Goal: Task Accomplishment & Management: Manage account settings

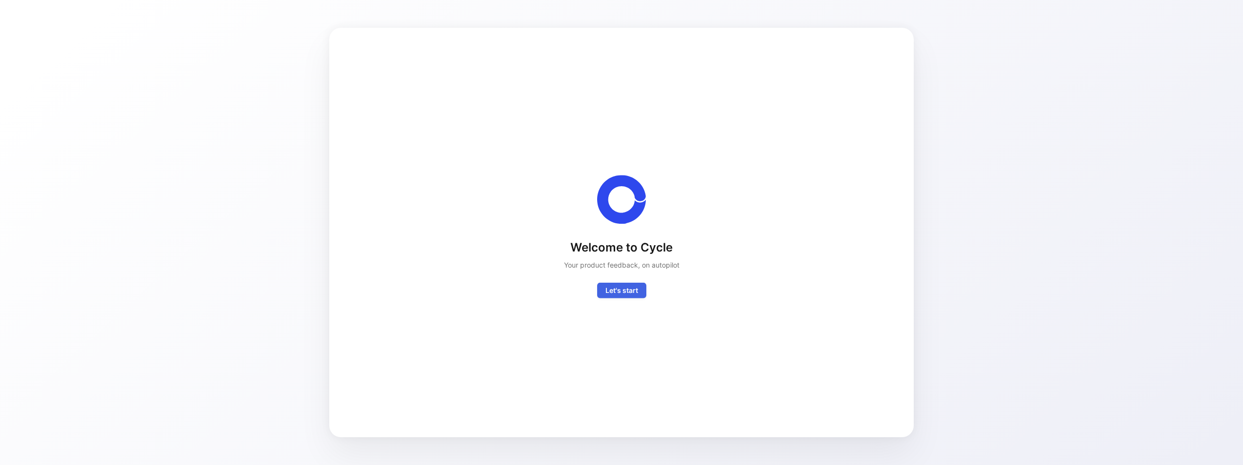
click at [621, 288] on span "Let's start" at bounding box center [622, 291] width 33 height 12
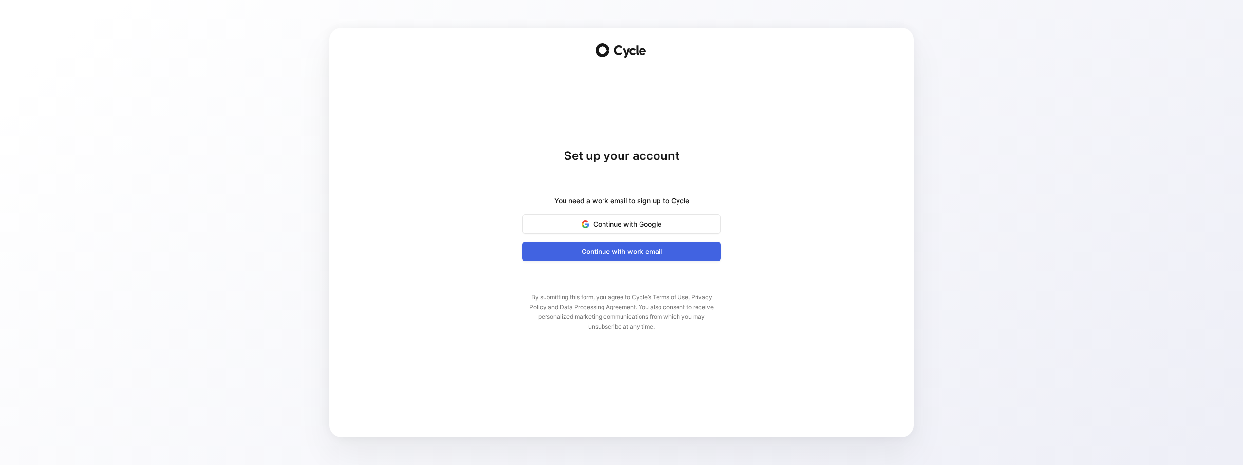
click at [637, 252] on span "Continue with work email" at bounding box center [621, 252] width 174 height 12
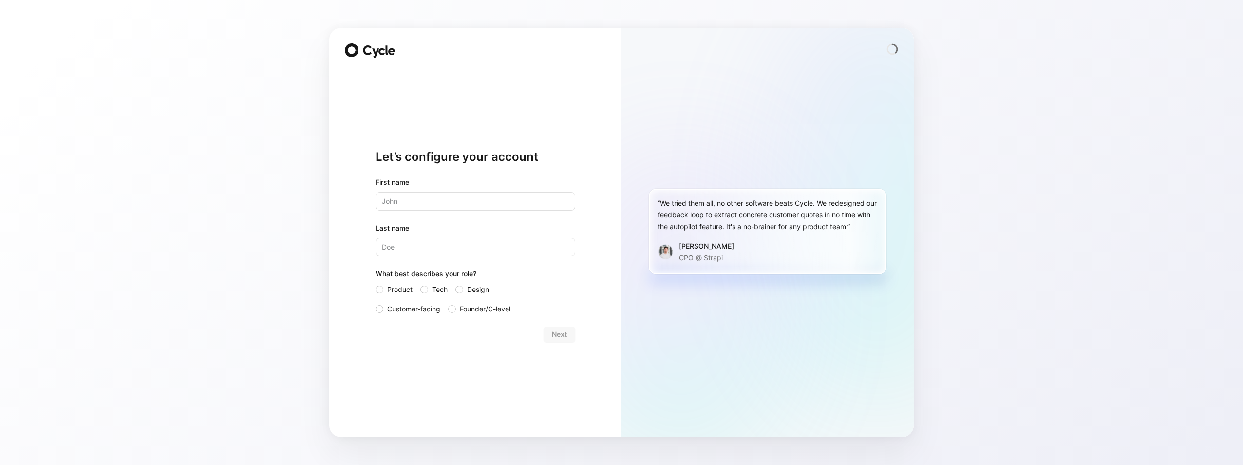
click at [494, 203] on input "text" at bounding box center [476, 201] width 200 height 19
type input "[PERSON_NAME]"
type input "Grigoriadis"
click at [438, 288] on span "Tech" at bounding box center [440, 290] width 16 height 12
click at [420, 284] on input "Tech" at bounding box center [420, 284] width 0 height 0
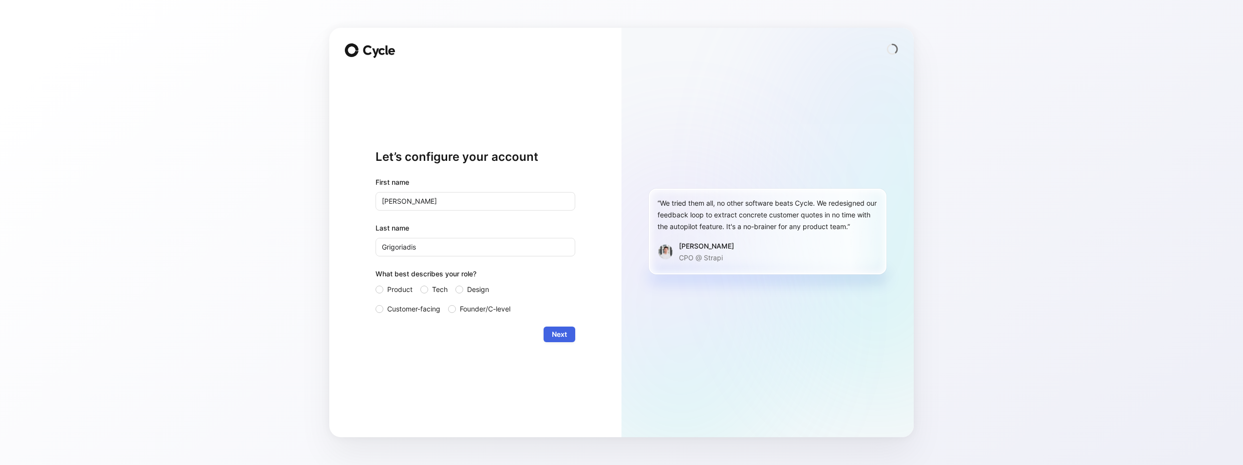
click at [560, 334] on span "Next" at bounding box center [559, 334] width 15 height 12
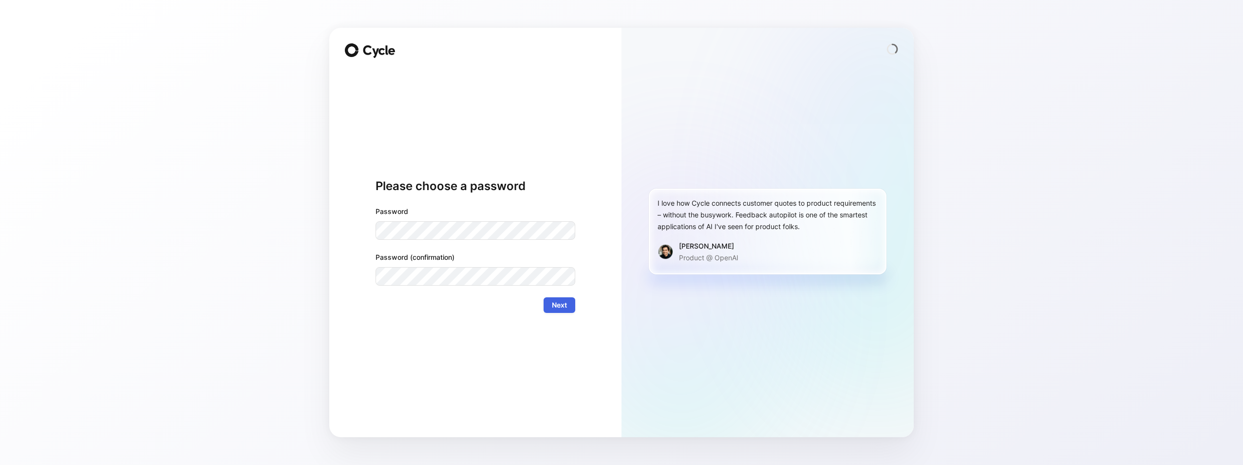
click at [570, 307] on button "Next" at bounding box center [560, 305] width 32 height 16
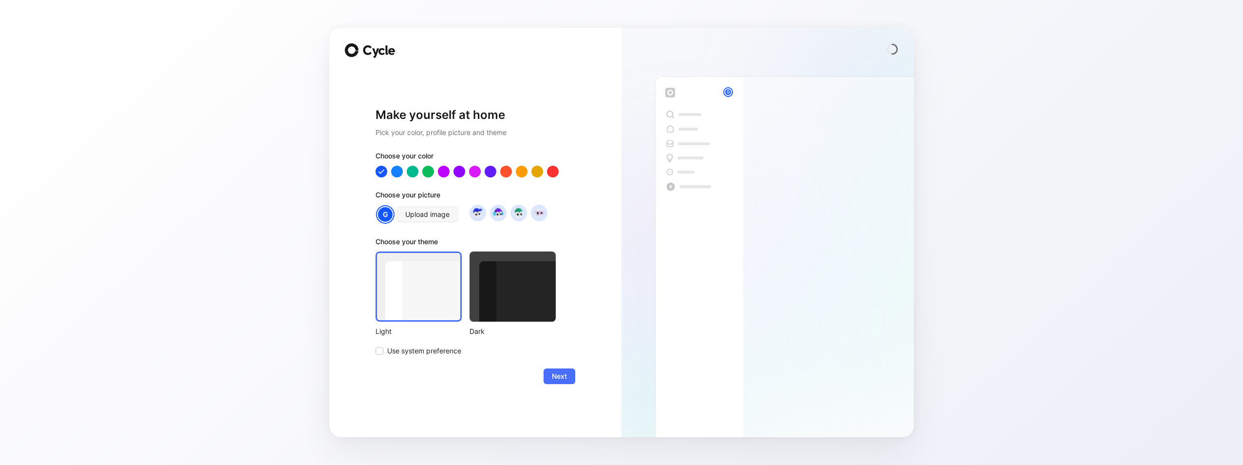
click at [562, 374] on span "Next" at bounding box center [559, 376] width 15 height 12
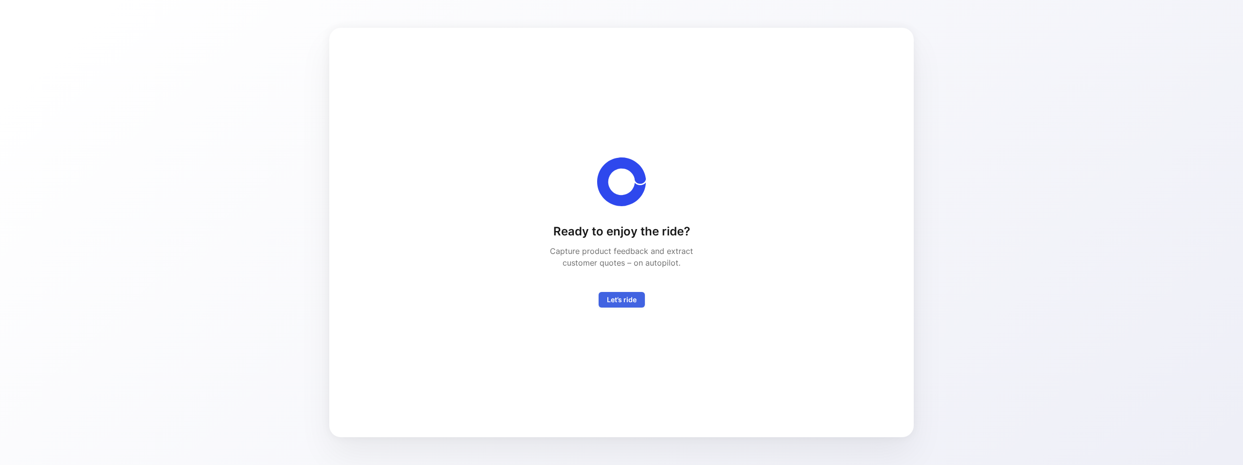
click at [626, 297] on span "Let’s ride" at bounding box center [622, 300] width 30 height 12
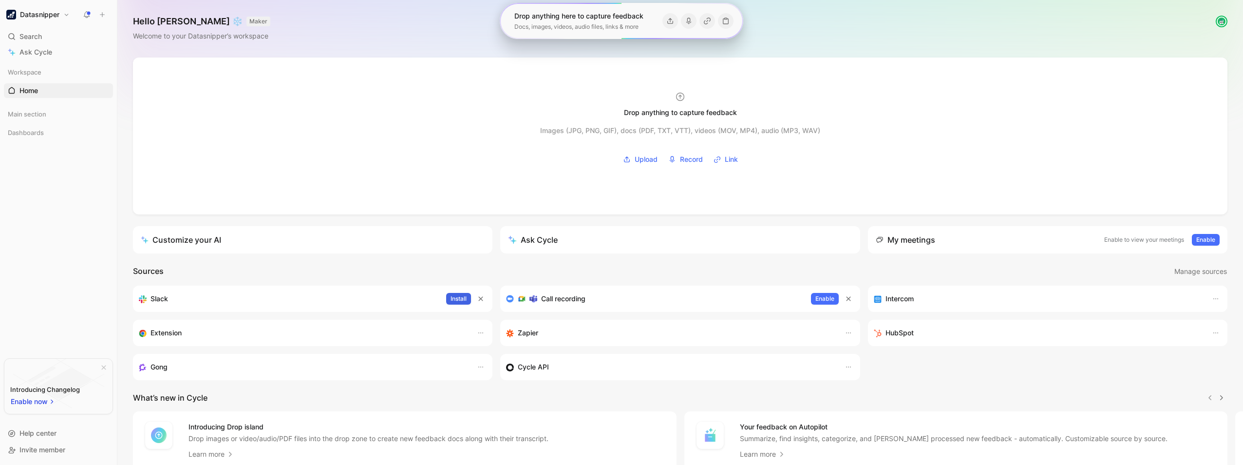
click at [455, 297] on span "Install" at bounding box center [459, 299] width 16 height 10
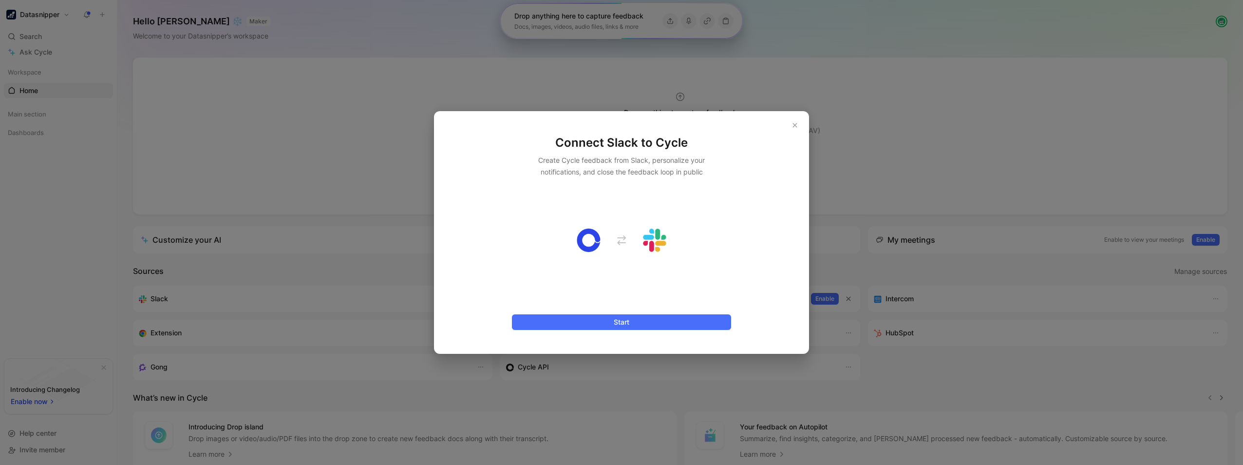
click at [792, 128] on button "button" at bounding box center [795, 125] width 12 height 12
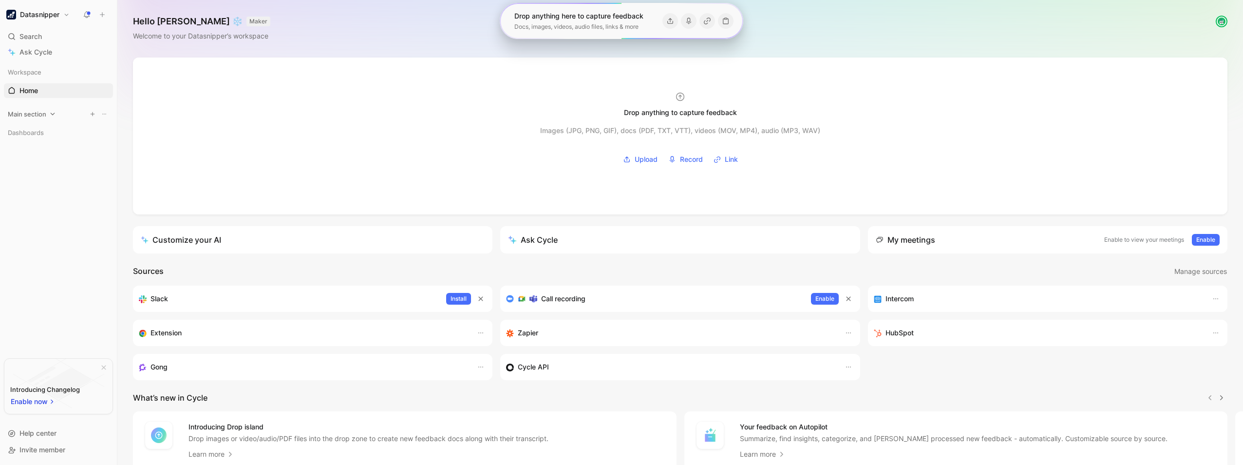
click at [25, 120] on div "Main section" at bounding box center [58, 114] width 109 height 15
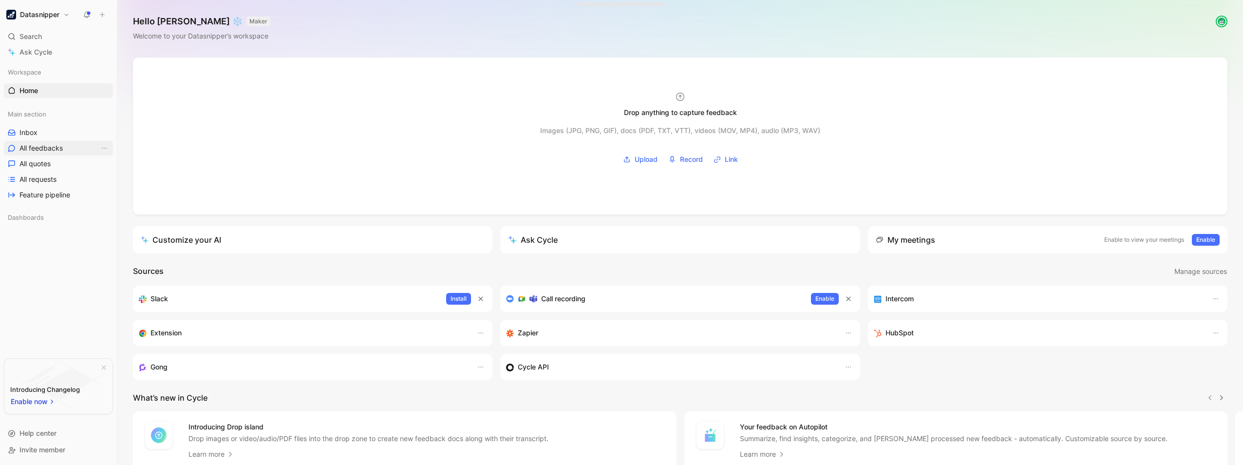
click at [39, 148] on span "All feedbacks" at bounding box center [40, 148] width 43 height 10
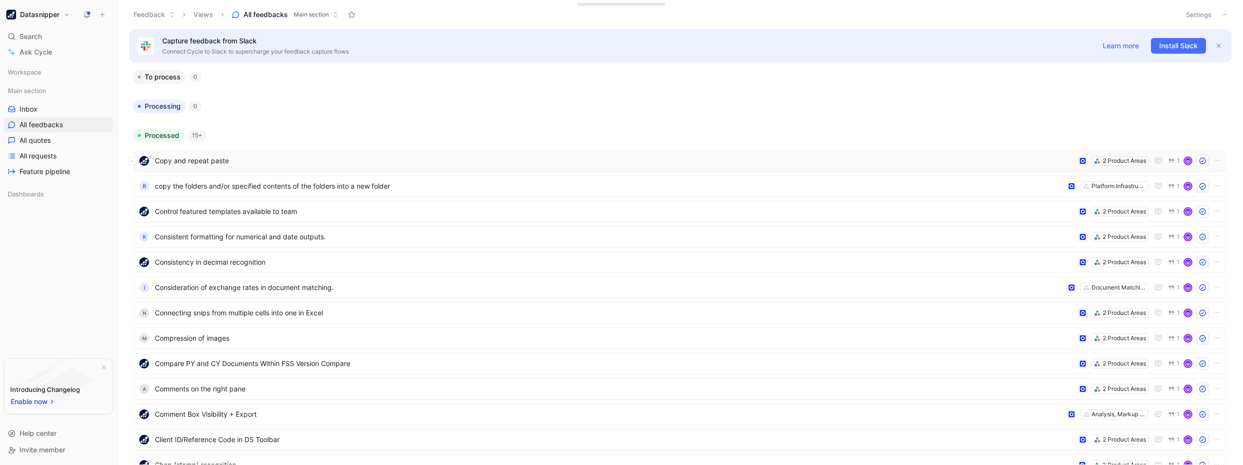
click at [212, 160] on span "Copy and repeat paste" at bounding box center [614, 161] width 919 height 12
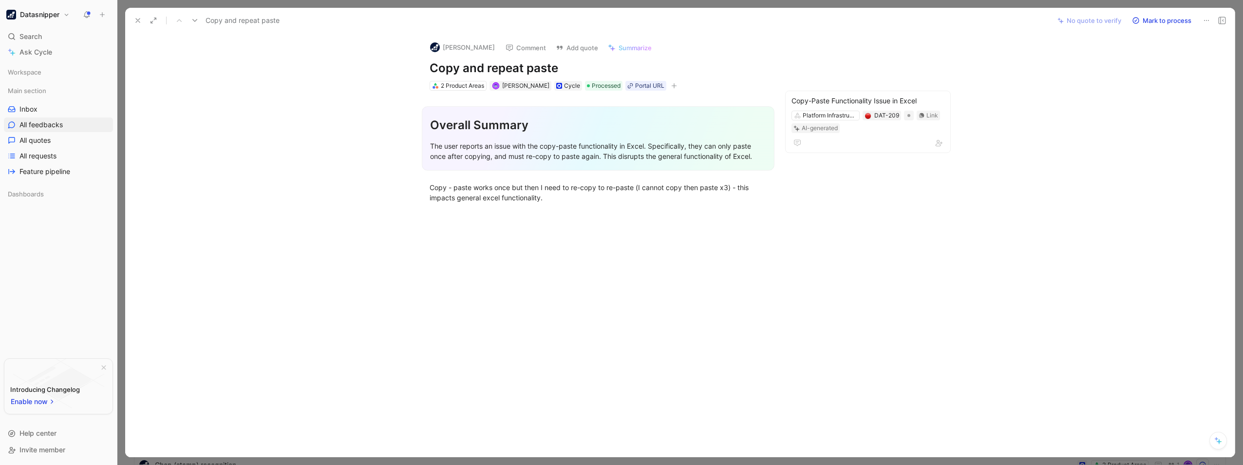
click at [139, 15] on button at bounding box center [138, 21] width 14 height 14
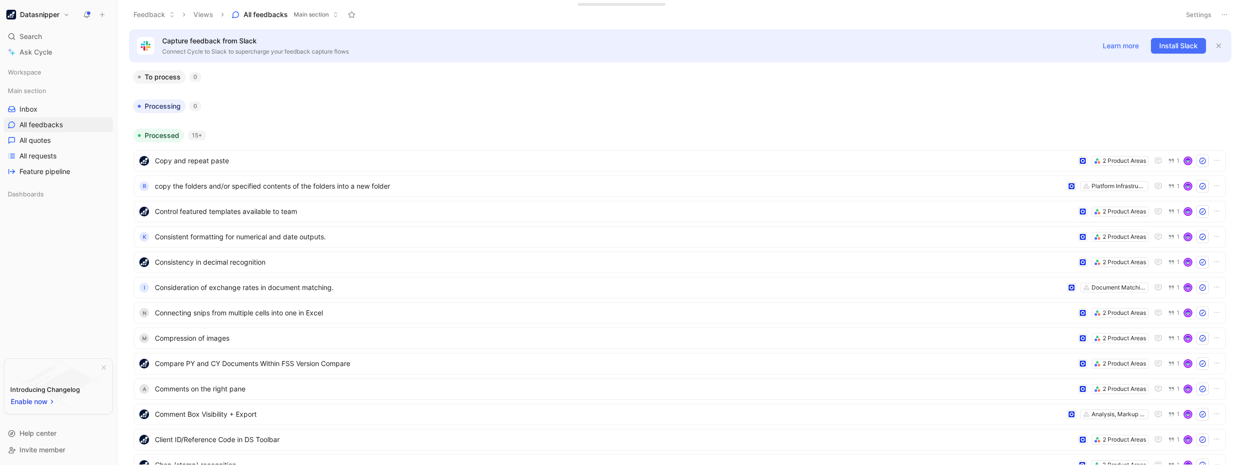
click at [1207, 14] on button "Settings" at bounding box center [1199, 15] width 34 height 14
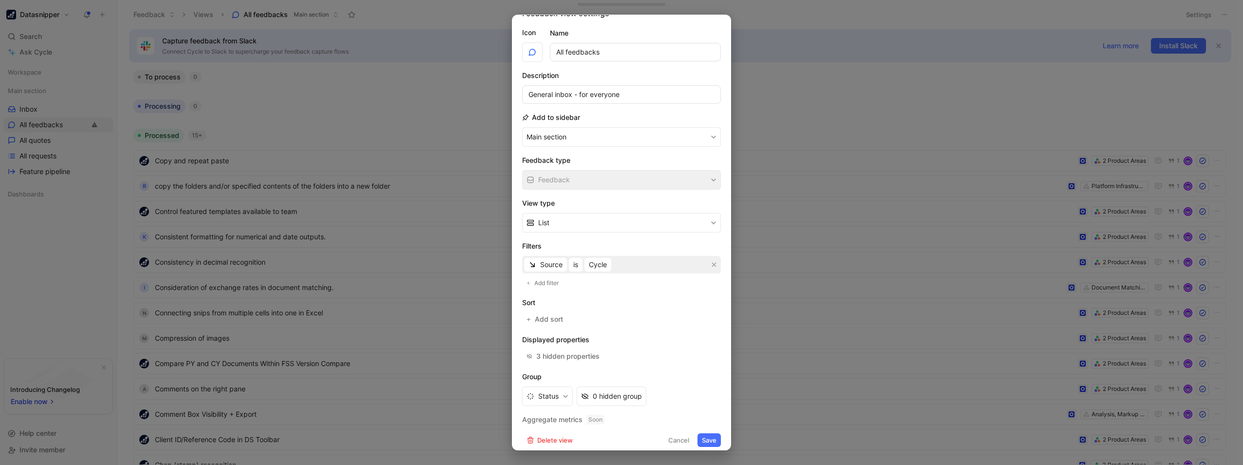
scroll to position [24, 0]
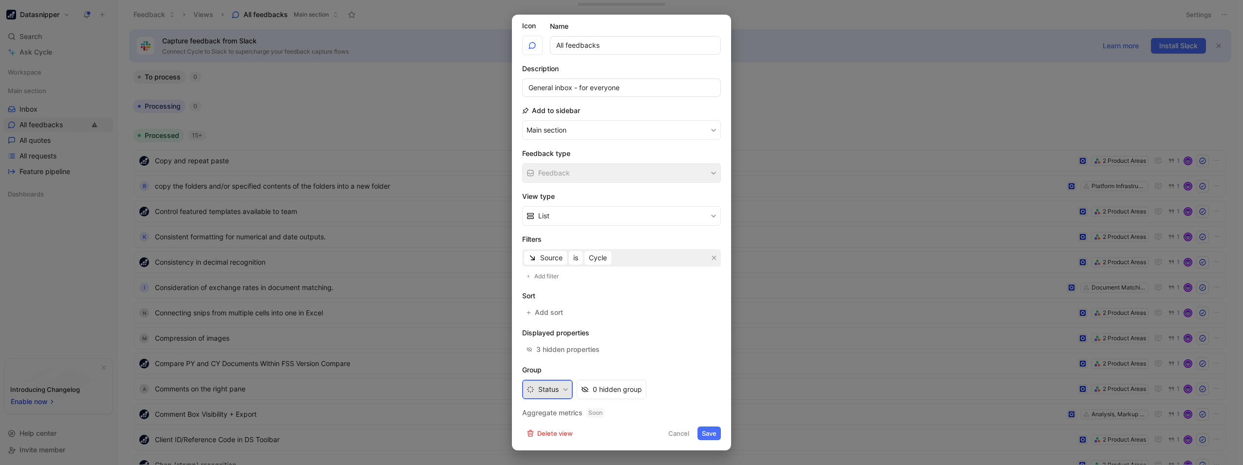
click at [548, 392] on button "Status" at bounding box center [547, 389] width 51 height 19
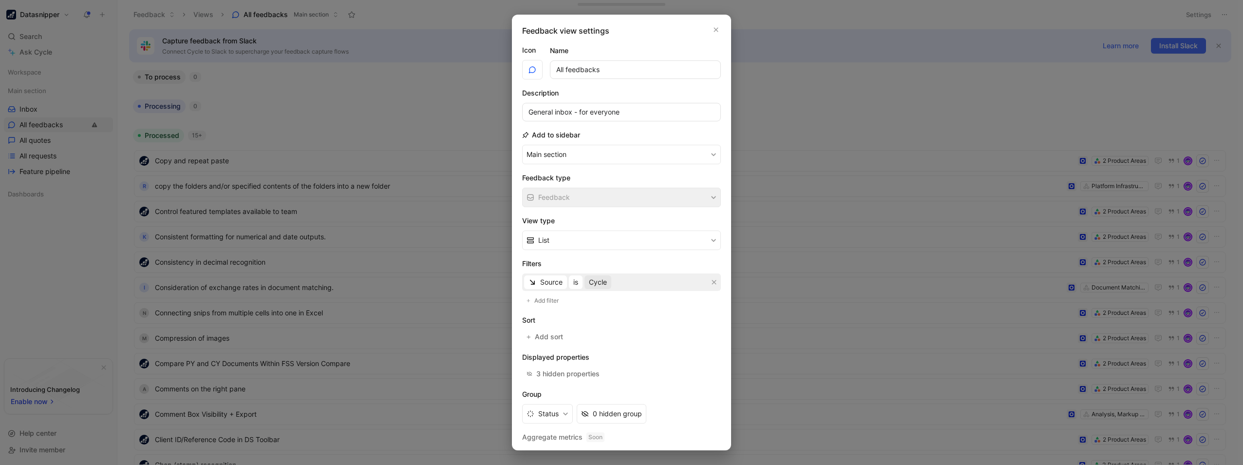
click at [607, 283] on span "Cycle" at bounding box center [598, 282] width 18 height 12
drag, startPoint x: 721, startPoint y: 286, endPoint x: 713, endPoint y: 284, distance: 8.6
click at [712, 281] on icon "button" at bounding box center [714, 282] width 4 height 4
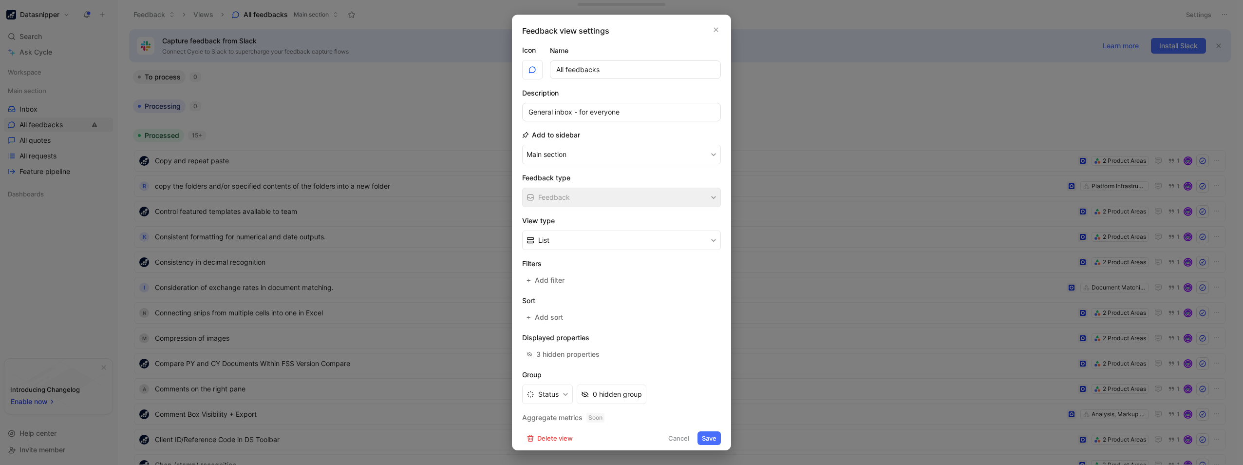
click at [702, 437] on button "Save" at bounding box center [709, 438] width 23 height 14
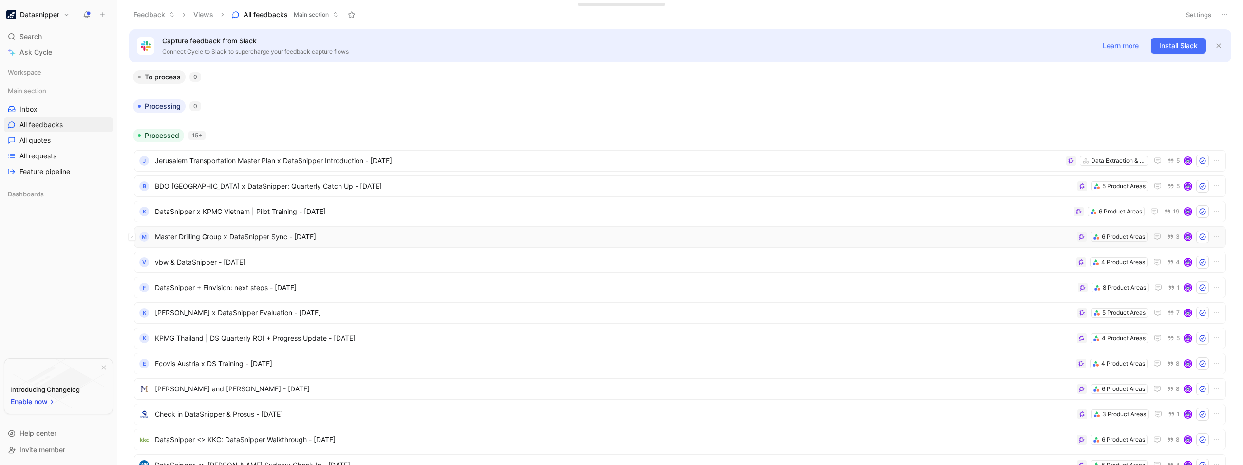
click at [249, 240] on span "Master Drilling Group x DataSnipper Sync - [DATE]" at bounding box center [614, 237] width 918 height 12
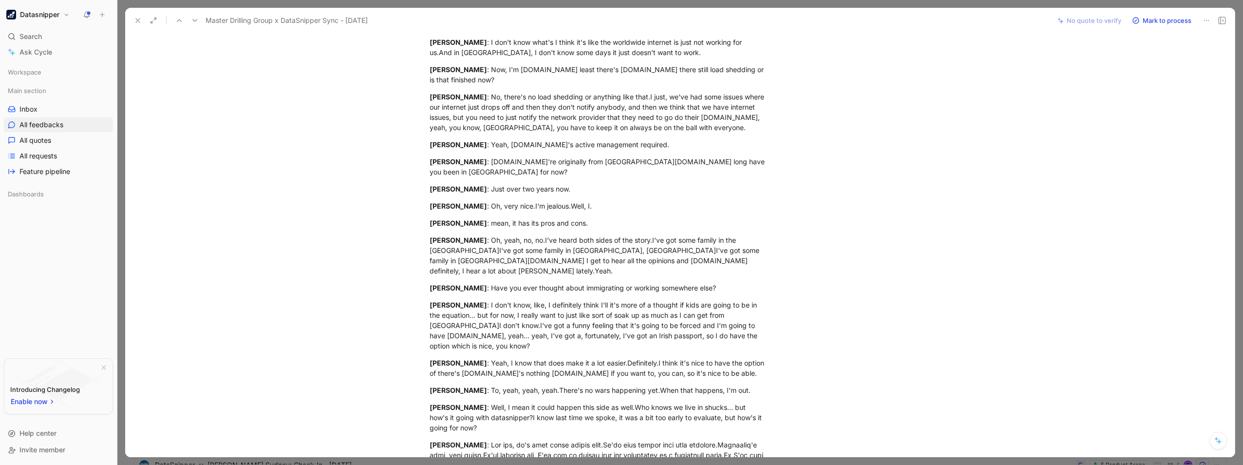
scroll to position [438, 0]
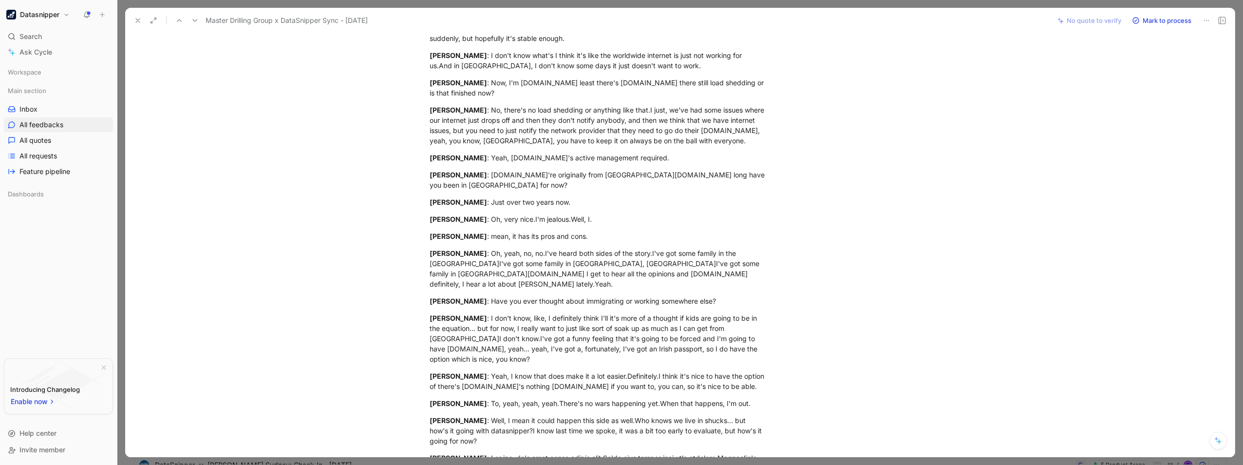
click at [137, 21] on icon at bounding box center [138, 21] width 8 height 8
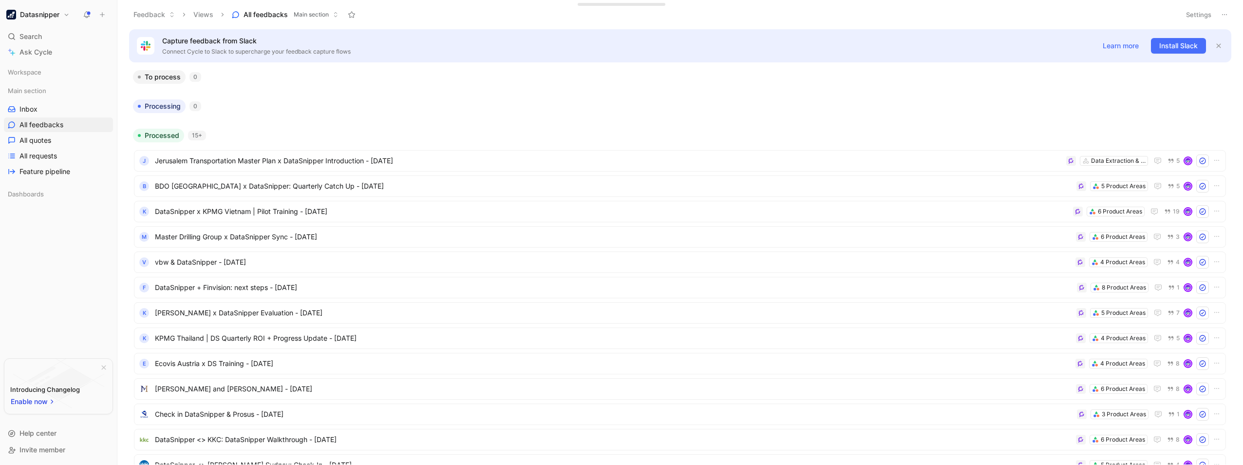
click at [47, 12] on h1 "Datasnipper" at bounding box center [39, 14] width 39 height 9
click at [51, 100] on div "Workspace settings G then S" at bounding box center [66, 101] width 120 height 16
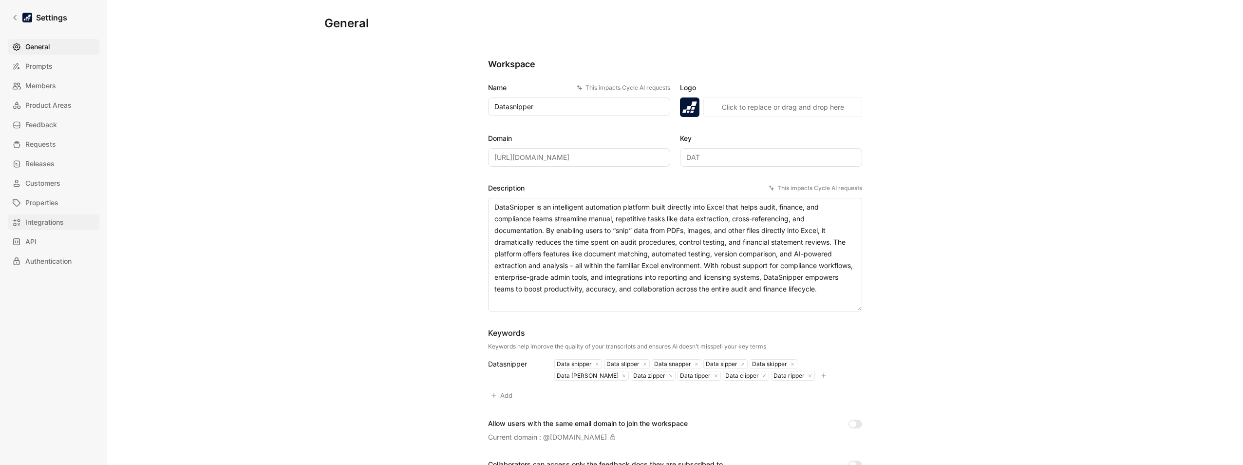
click at [50, 222] on span "Integrations" at bounding box center [44, 222] width 38 height 12
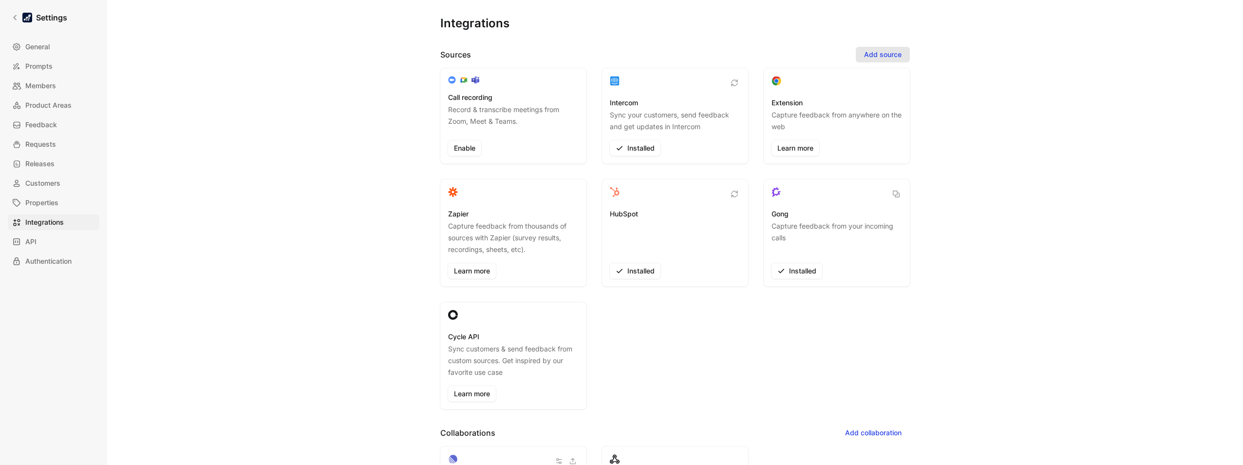
click at [878, 49] on span "Add source" at bounding box center [883, 55] width 38 height 12
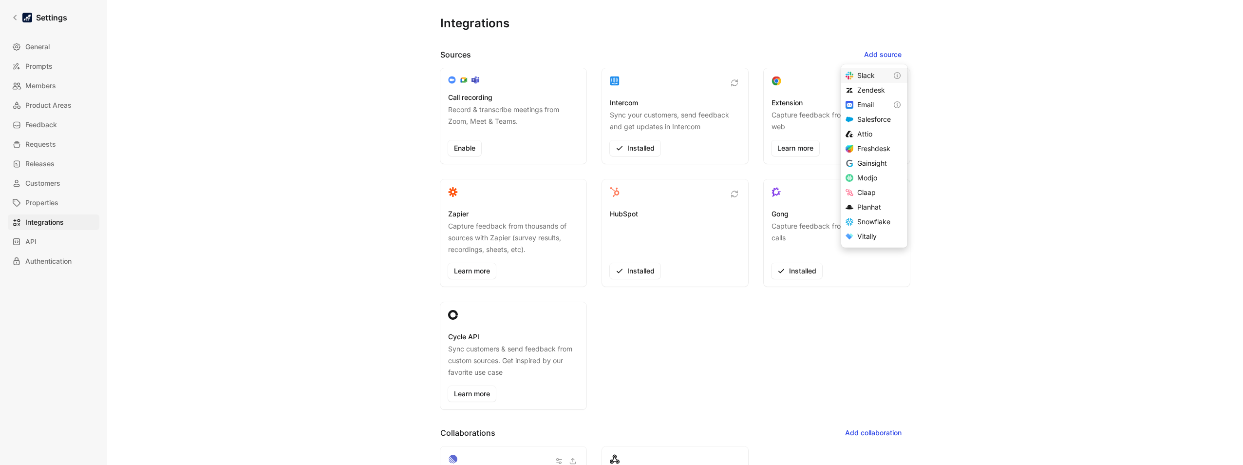
click at [872, 77] on span "Slack" at bounding box center [866, 75] width 18 height 8
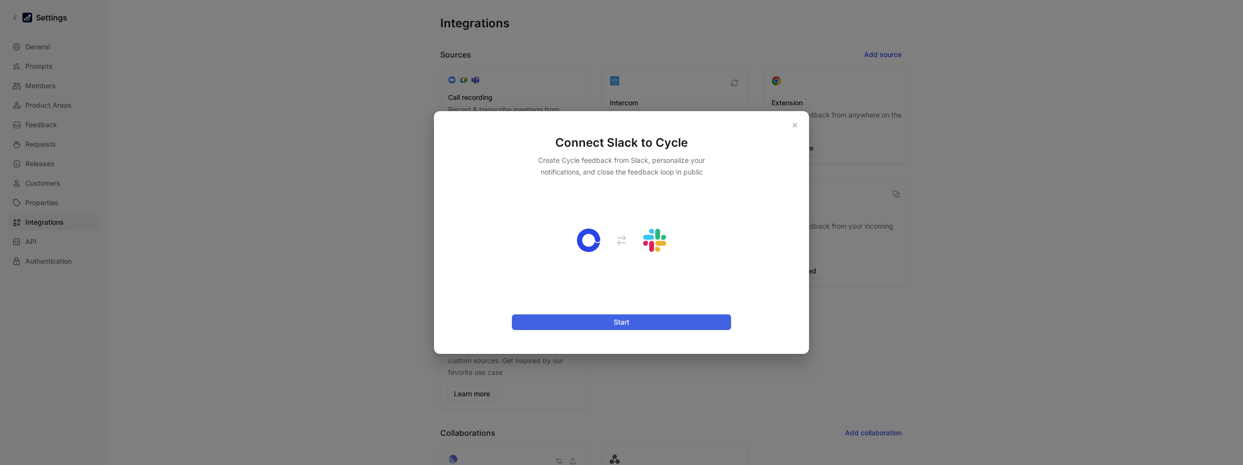
click at [634, 317] on span "Start" at bounding box center [621, 322] width 203 height 12
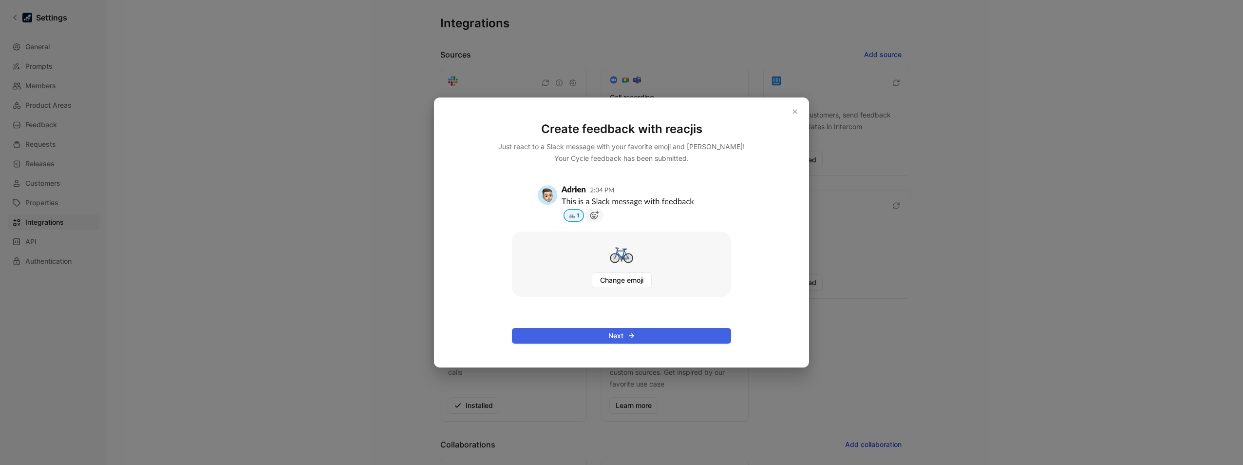
click at [620, 335] on span "Next" at bounding box center [621, 336] width 203 height 12
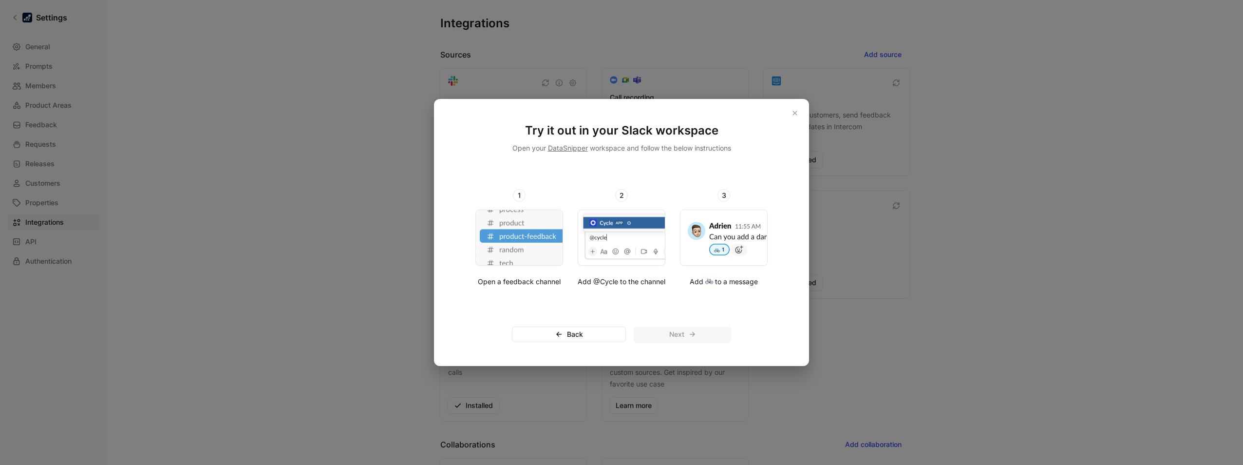
click at [527, 240] on img at bounding box center [520, 237] width 88 height 55
click at [532, 246] on img at bounding box center [520, 237] width 88 height 55
click at [527, 250] on img at bounding box center [520, 237] width 88 height 55
click at [505, 280] on span "Open a feedback channel" at bounding box center [519, 282] width 83 height 12
click at [513, 236] on img at bounding box center [520, 237] width 88 height 55
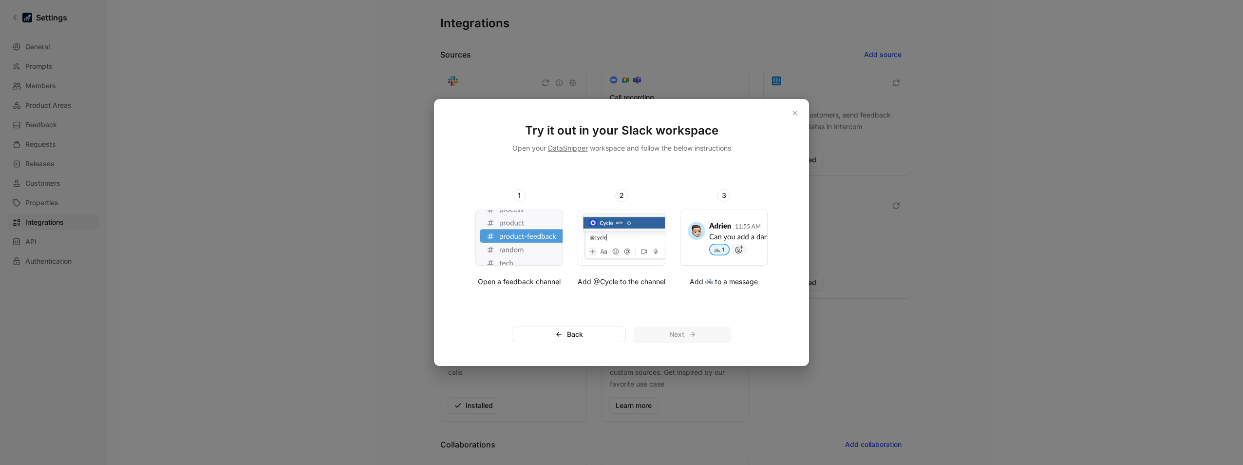
click at [518, 196] on span "1" at bounding box center [519, 195] width 13 height 13
click at [525, 252] on img at bounding box center [520, 237] width 88 height 55
click at [525, 251] on img at bounding box center [520, 237] width 88 height 55
click at [521, 240] on img at bounding box center [520, 237] width 88 height 55
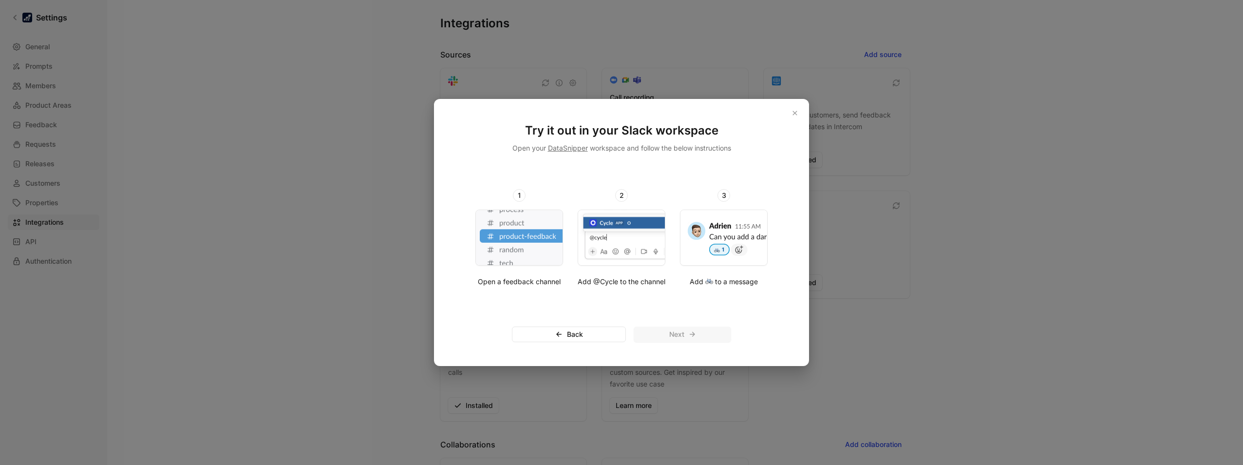
click at [521, 240] on img at bounding box center [520, 237] width 88 height 55
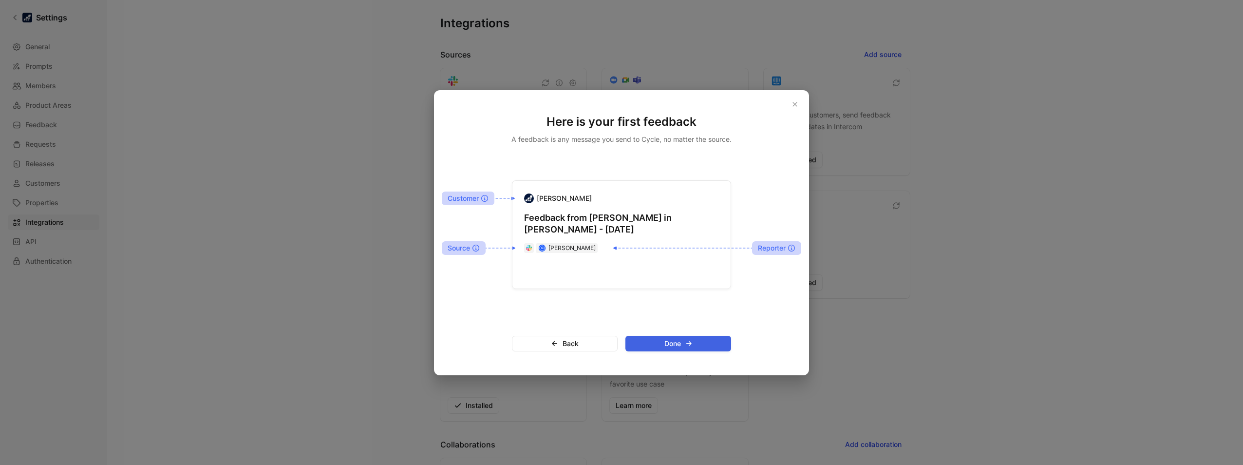
click at [691, 342] on icon "button" at bounding box center [689, 344] width 8 height 8
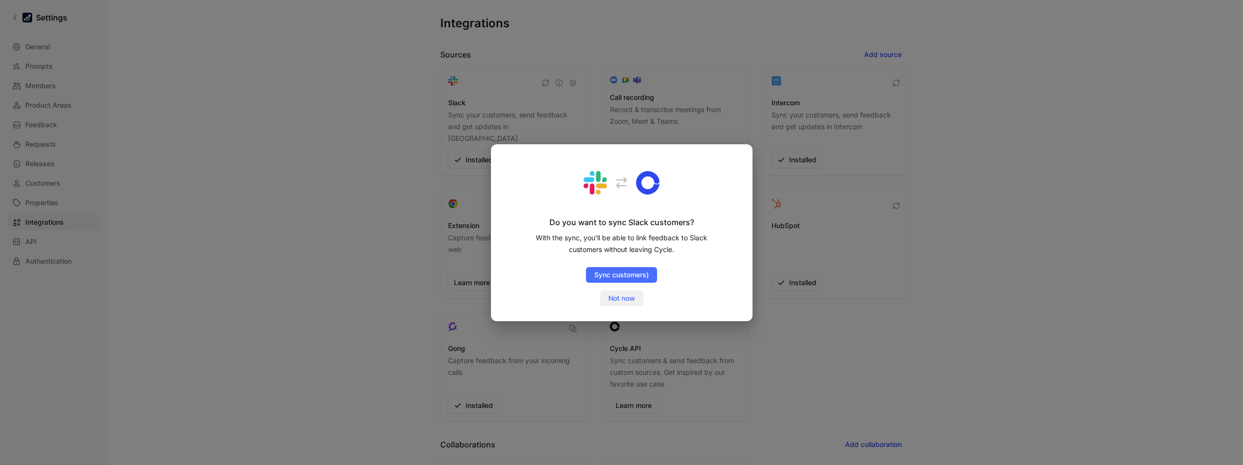
click at [633, 297] on span "Not now" at bounding box center [621, 298] width 27 height 12
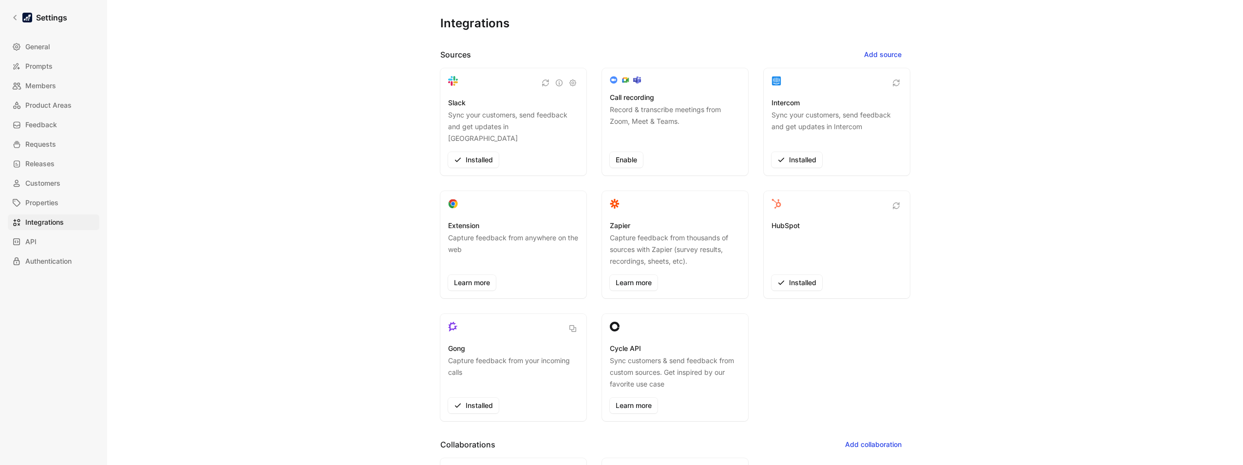
click at [992, 207] on div "Integrations Sources Add source Slack Sync your customers, send feedback and ge…" at bounding box center [675, 224] width 702 height 449
click at [16, 15] on icon at bounding box center [15, 17] width 7 height 7
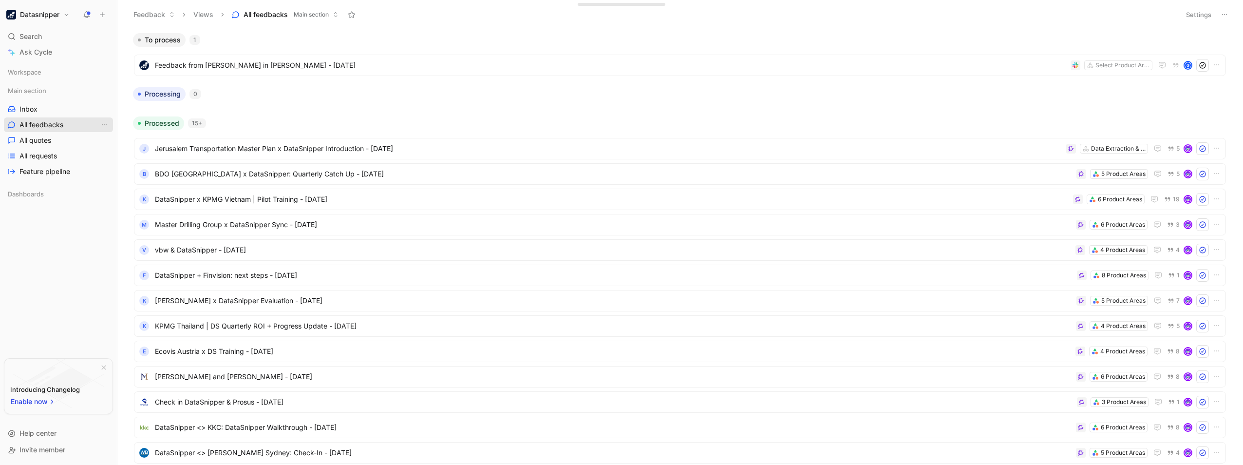
click at [53, 125] on span "All feedbacks" at bounding box center [41, 125] width 44 height 10
click at [33, 12] on h1 "Datasnipper" at bounding box center [39, 14] width 39 height 9
click at [34, 101] on div "Workspace settings G then S" at bounding box center [66, 101] width 120 height 16
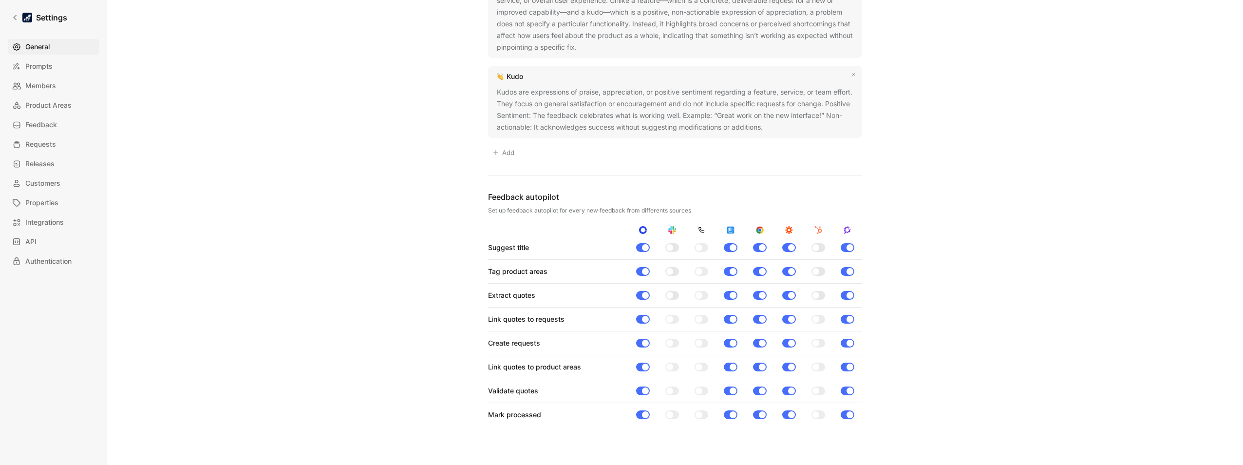
scroll to position [855, 0]
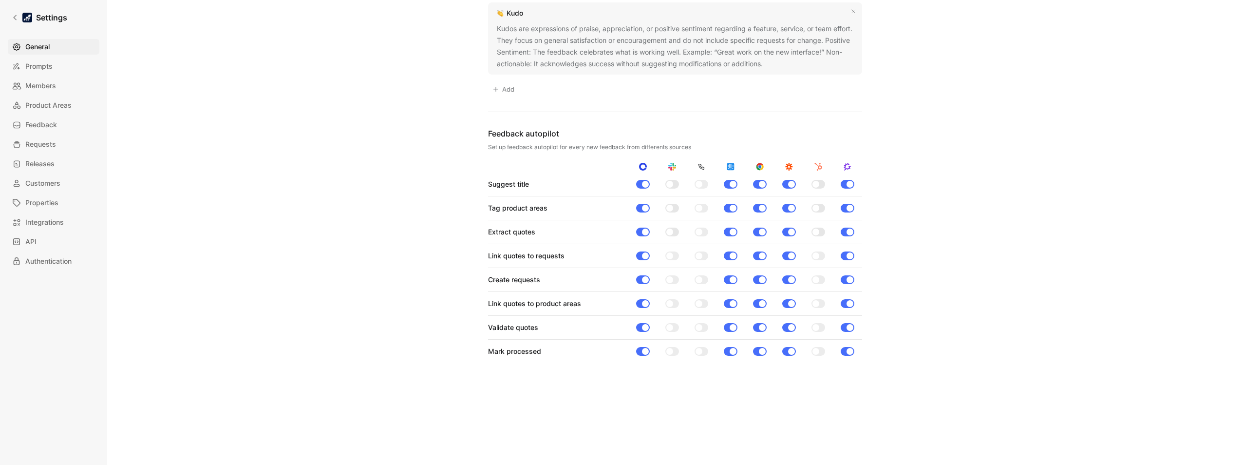
click at [671, 184] on div at bounding box center [672, 184] width 14 height 9
click at [0, 0] on input "checkbox" at bounding box center [0, 0] width 0 height 0
click at [672, 207] on div at bounding box center [672, 208] width 14 height 9
click at [0, 0] on input "checkbox" at bounding box center [0, 0] width 0 height 0
click at [673, 231] on div at bounding box center [672, 232] width 14 height 9
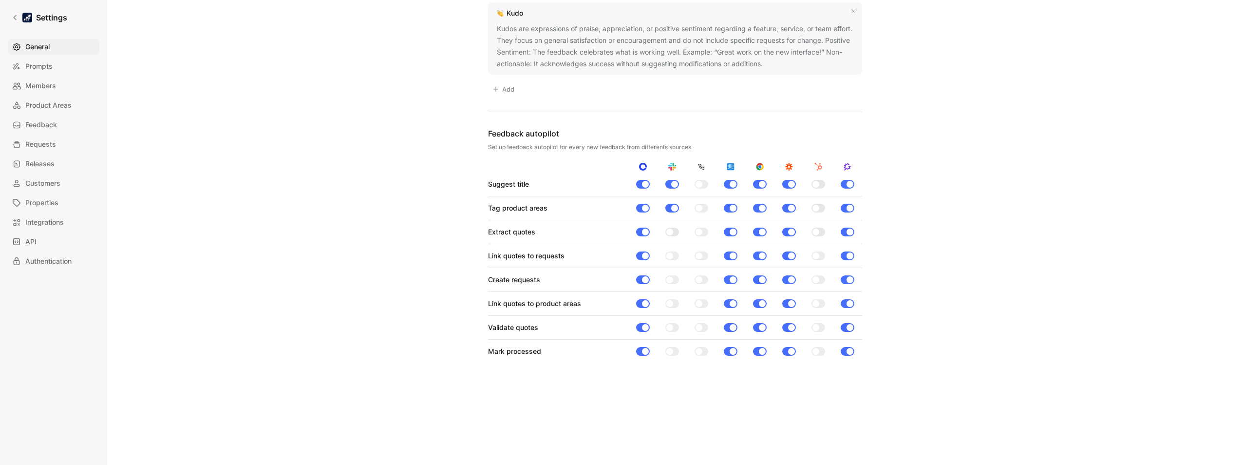
click at [0, 0] on input "checkbox" at bounding box center [0, 0] width 0 height 0
drag, startPoint x: 671, startPoint y: 252, endPoint x: 672, endPoint y: 271, distance: 19.1
click at [671, 253] on div at bounding box center [672, 255] width 14 height 9
click at [0, 0] on input "checkbox" at bounding box center [0, 0] width 0 height 0
click at [672, 280] on div at bounding box center [672, 279] width 14 height 9
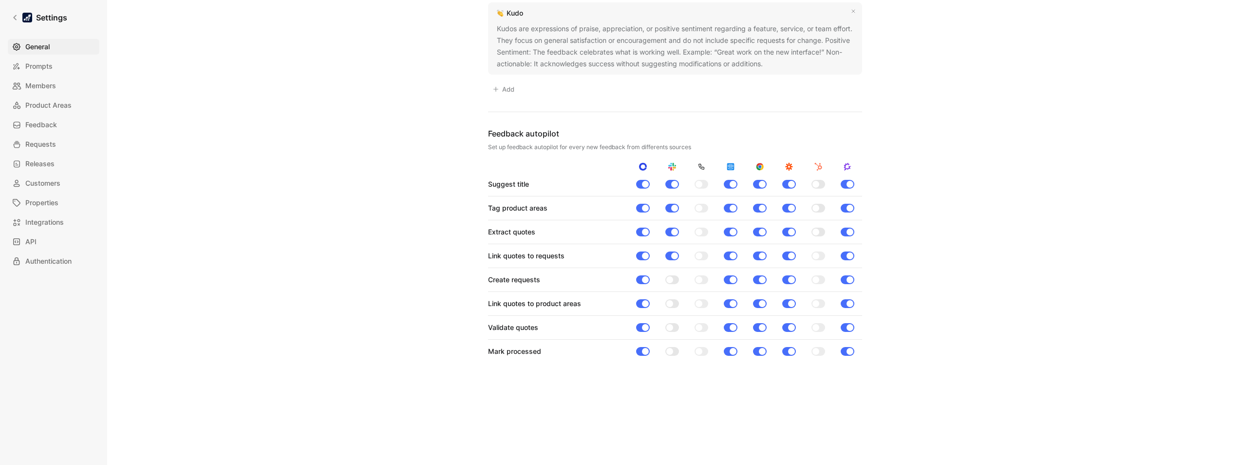
click at [0, 0] on input "checkbox" at bounding box center [0, 0] width 0 height 0
click at [671, 301] on div at bounding box center [672, 303] width 14 height 9
click at [0, 0] on input "checkbox" at bounding box center [0, 0] width 0 height 0
drag, startPoint x: 673, startPoint y: 323, endPoint x: 675, endPoint y: 341, distance: 18.6
click at [673, 324] on div "Validate quotes" at bounding box center [675, 328] width 374 height 12
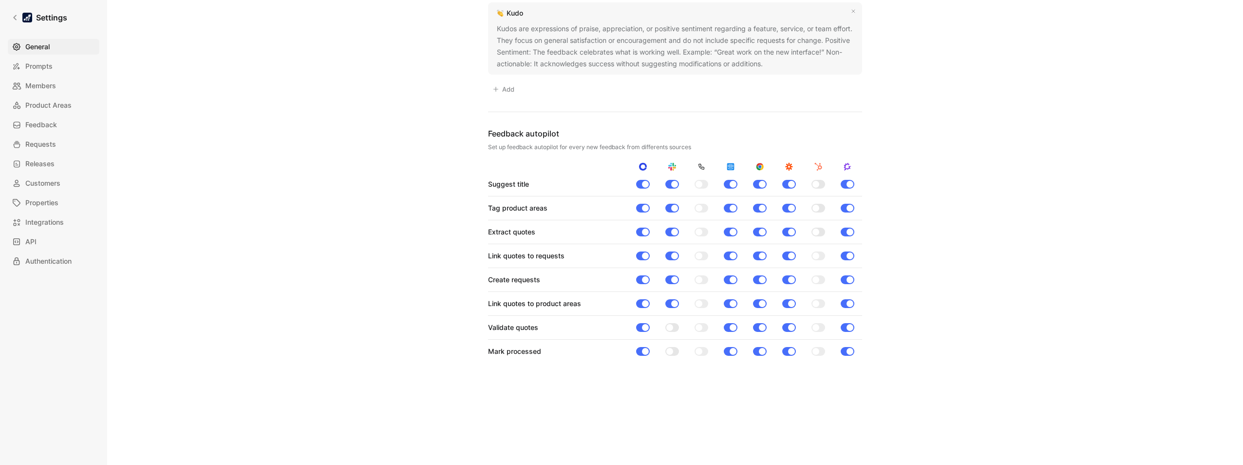
click at [671, 328] on div at bounding box center [672, 327] width 14 height 9
click at [0, 0] on input "checkbox" at bounding box center [0, 0] width 0 height 0
click at [673, 349] on div at bounding box center [672, 351] width 14 height 9
click at [0, 0] on input "checkbox" at bounding box center [0, 0] width 0 height 0
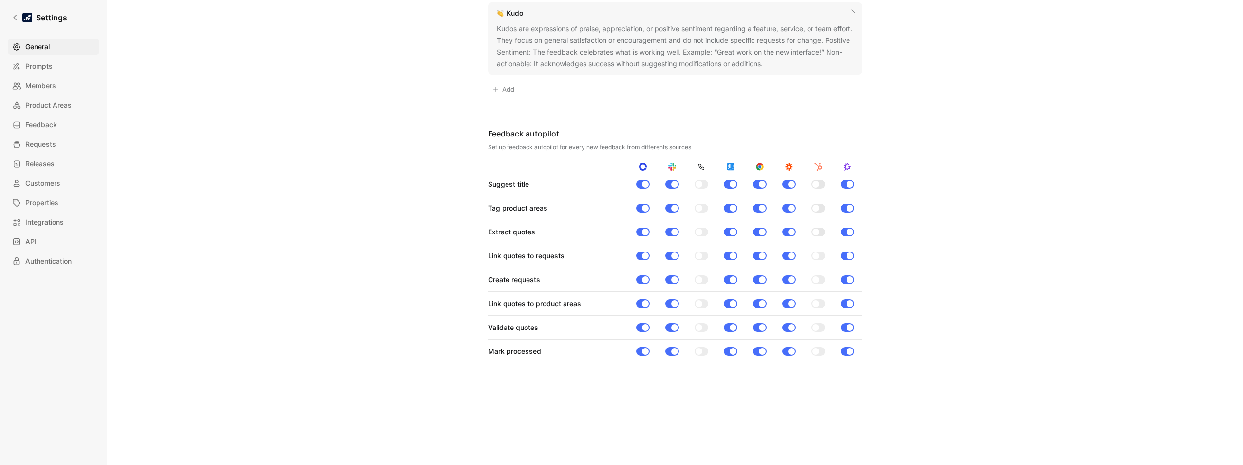
click at [36, 10] on link "Settings" at bounding box center [39, 17] width 63 height 19
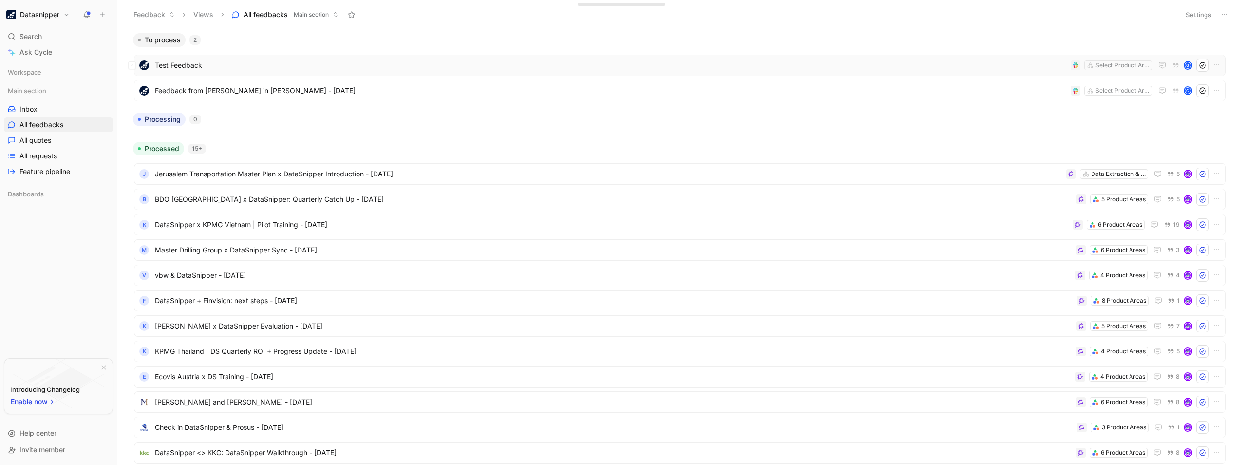
click at [190, 68] on span "Test Feedback" at bounding box center [611, 65] width 912 height 12
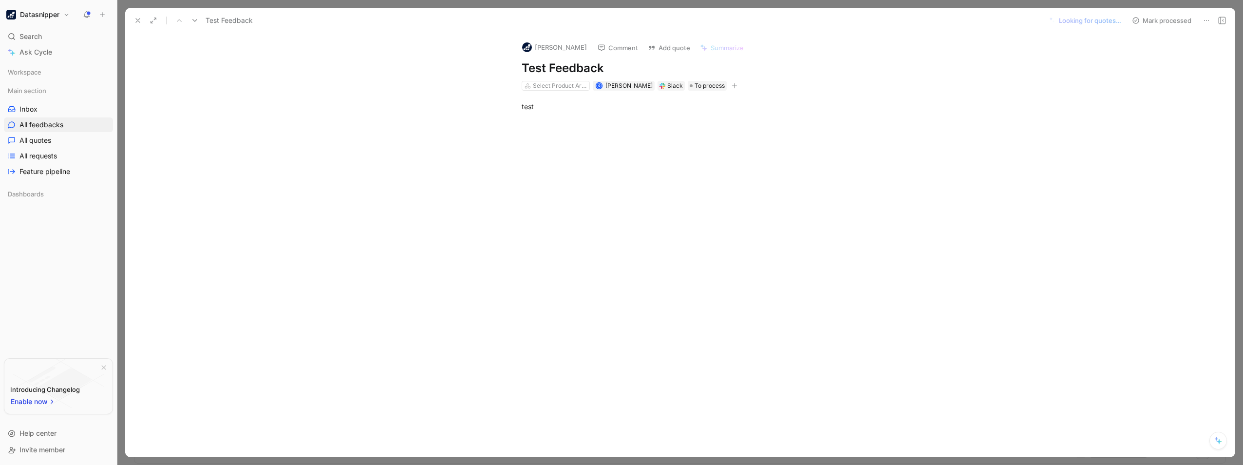
click at [134, 15] on button at bounding box center [138, 21] width 14 height 14
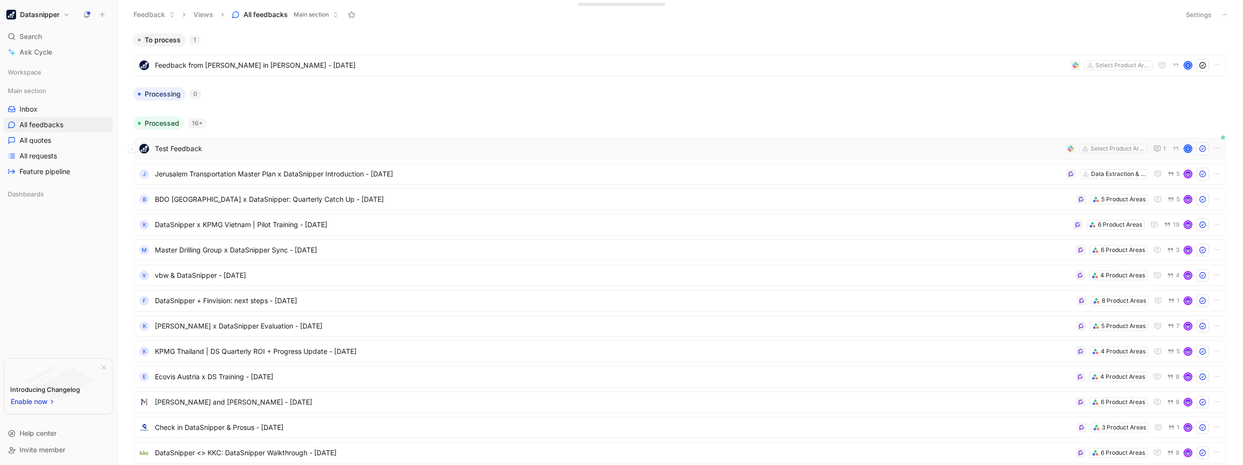
click at [221, 155] on div "Test Feedback Select Product Areas 1 G" at bounding box center [680, 148] width 1092 height 21
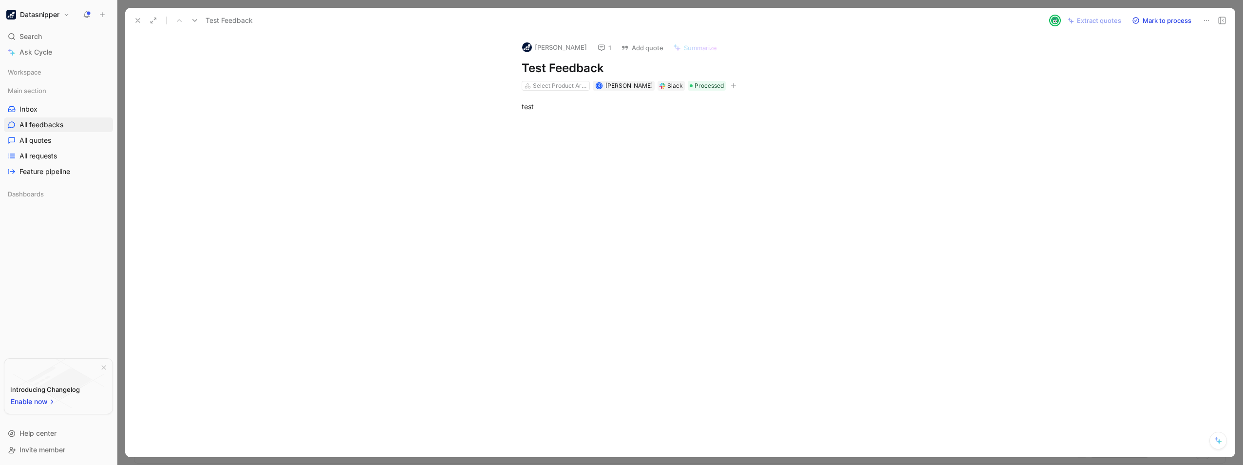
click at [931, 131] on div "test" at bounding box center [690, 115] width 1089 height 49
click at [57, 21] on div "Datasnipper Search Ctrl K Ask Cycle Workspace Main section Inbox All feedbacks …" at bounding box center [58, 232] width 117 height 465
click at [57, 12] on h1 "Datasnipper" at bounding box center [39, 14] width 39 height 9
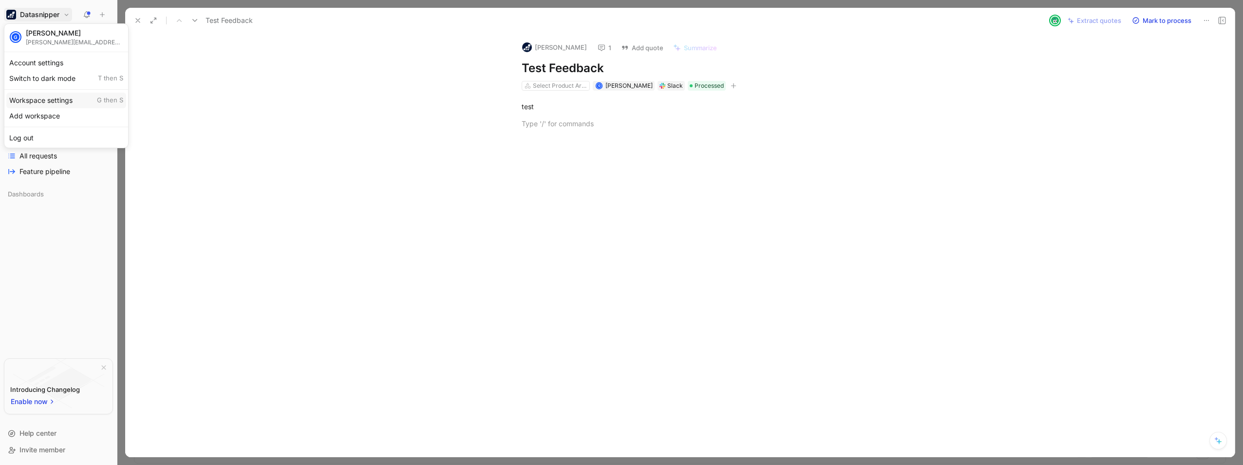
click at [59, 101] on div "Workspace settings G then S" at bounding box center [66, 101] width 120 height 16
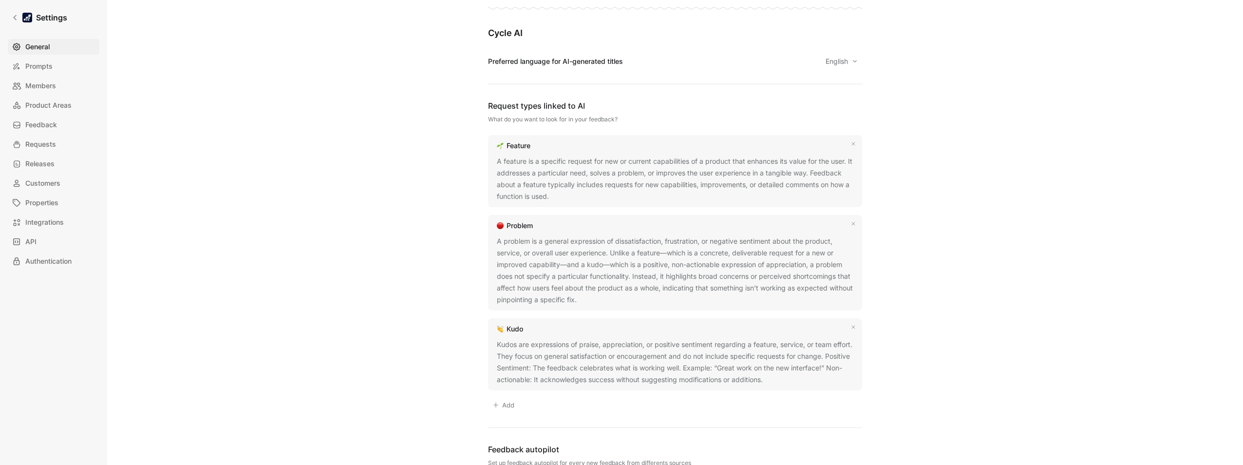
scroll to position [536, 0]
click at [49, 223] on span "Integrations" at bounding box center [44, 222] width 38 height 12
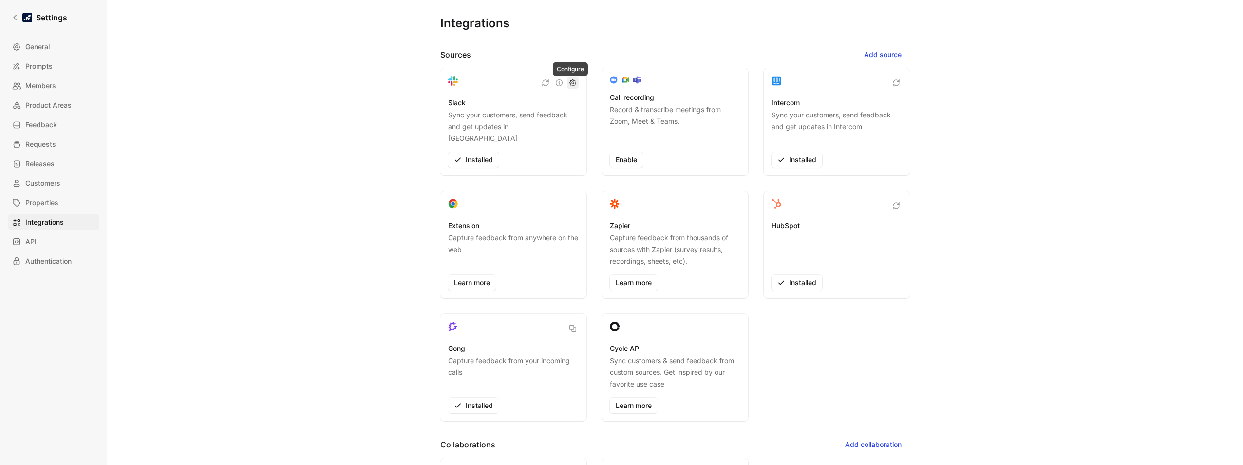
click at [571, 81] on icon "button" at bounding box center [572, 82] width 7 height 7
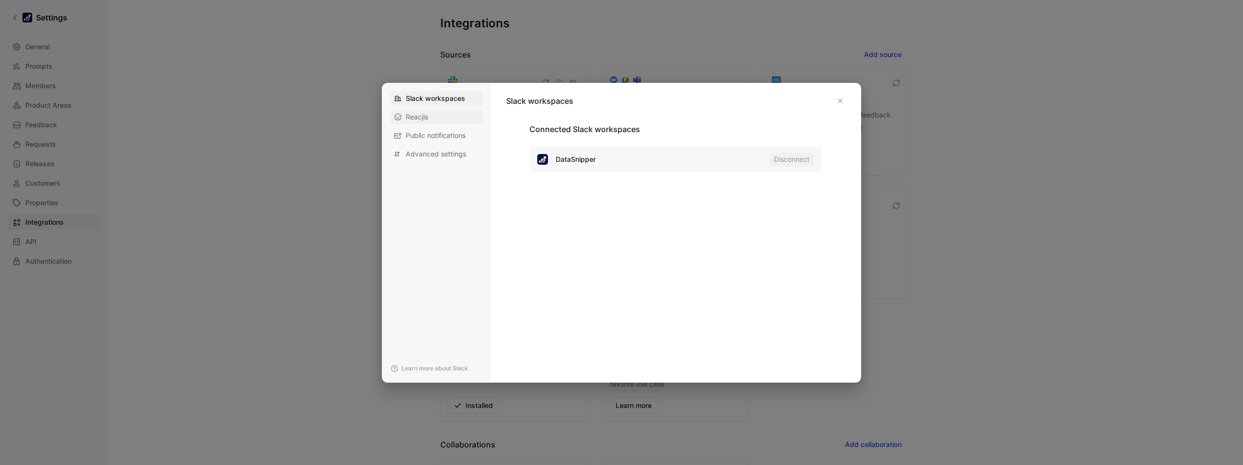
click at [437, 117] on div "Reacjis" at bounding box center [436, 117] width 93 height 15
click at [439, 134] on span "Public notifications" at bounding box center [436, 136] width 60 height 10
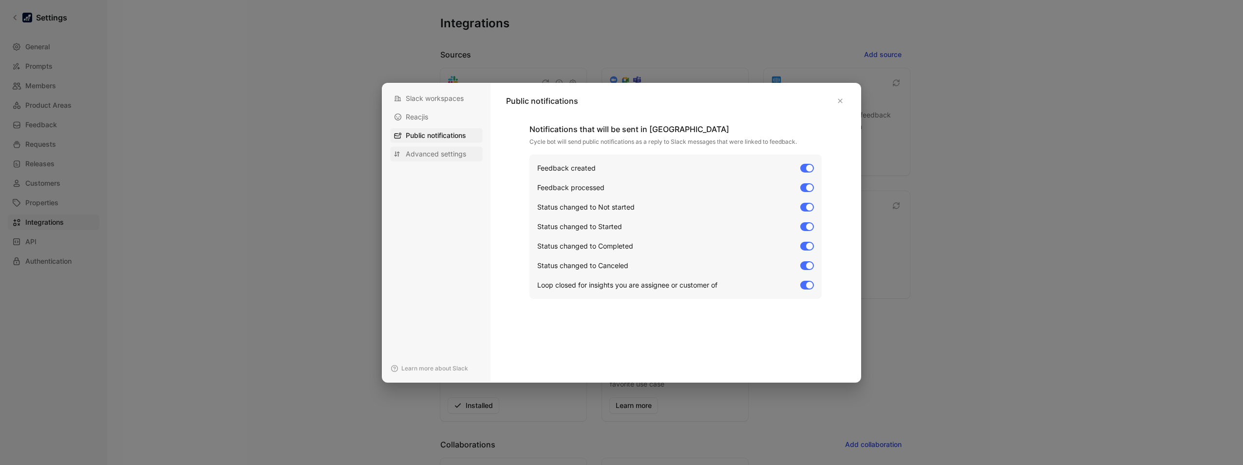
click at [438, 151] on span "Advanced settings" at bounding box center [436, 154] width 60 height 10
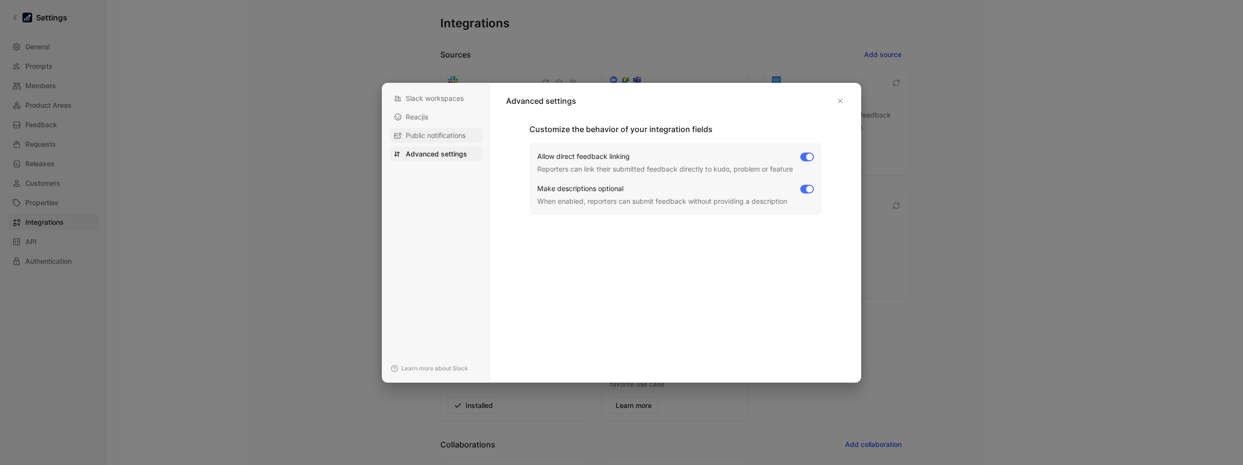
click at [447, 141] on div "Public notifications" at bounding box center [436, 135] width 93 height 15
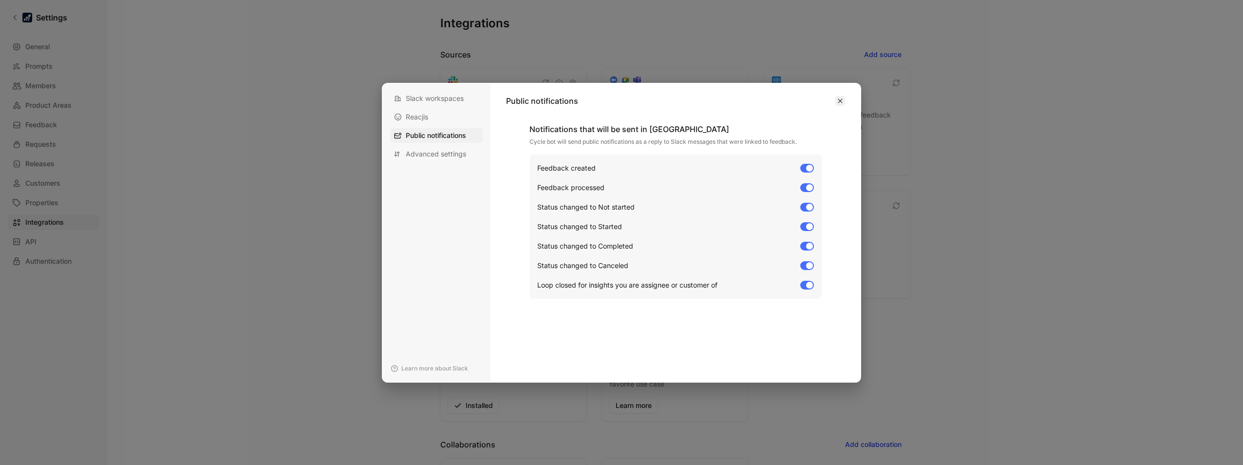
click at [839, 102] on icon "button" at bounding box center [840, 101] width 6 height 6
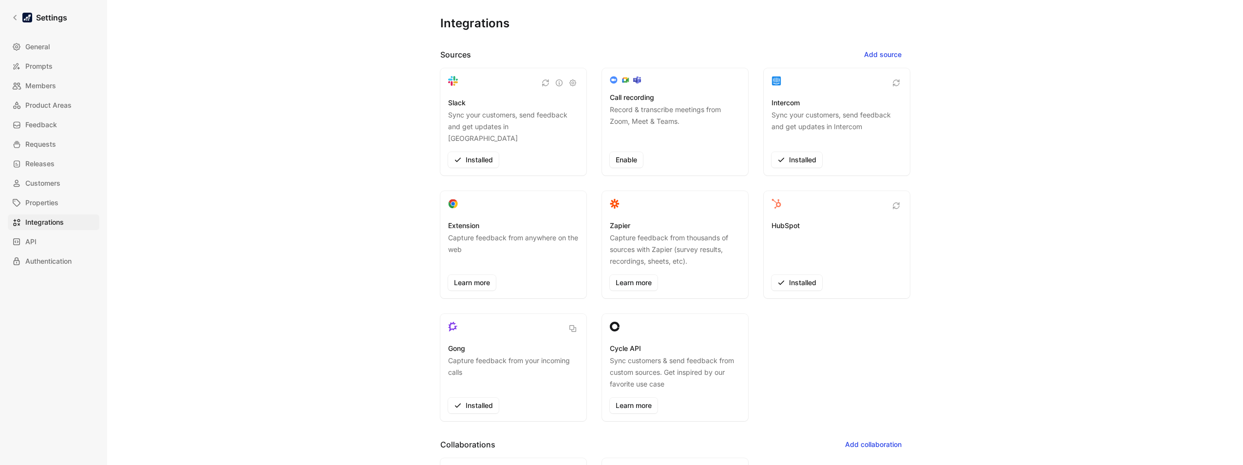
drag, startPoint x: 992, startPoint y: 246, endPoint x: 987, endPoint y: 246, distance: 5.4
click at [992, 246] on div "Integrations Sources Add source Slack Sync your customers, send feedback and ge…" at bounding box center [675, 224] width 702 height 449
click at [28, 18] on div at bounding box center [27, 18] width 10 height 10
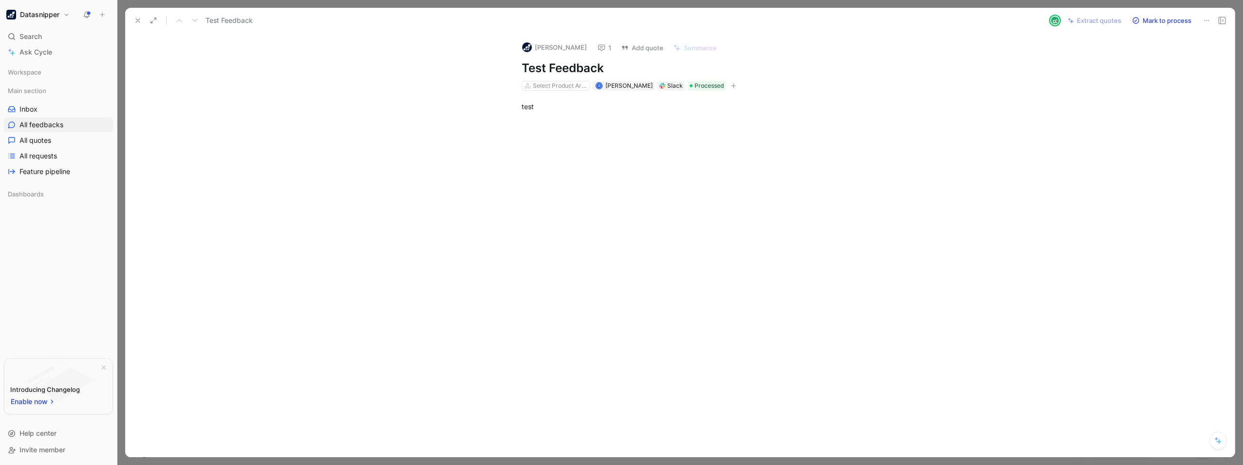
click at [139, 17] on icon at bounding box center [138, 21] width 8 height 8
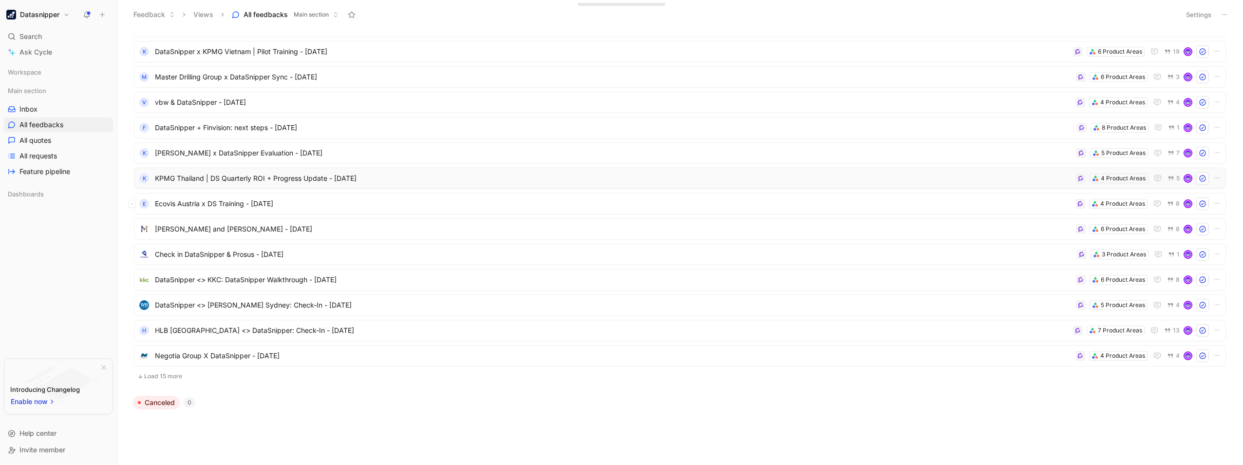
scroll to position [149, 0]
click at [172, 373] on button "Load 15 more" at bounding box center [680, 375] width 1092 height 12
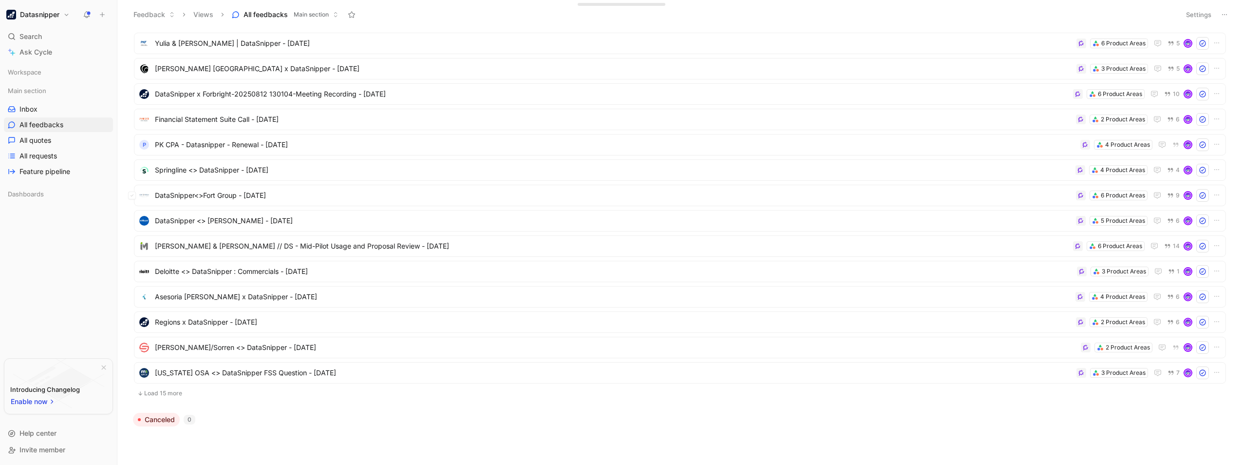
scroll to position [529, 0]
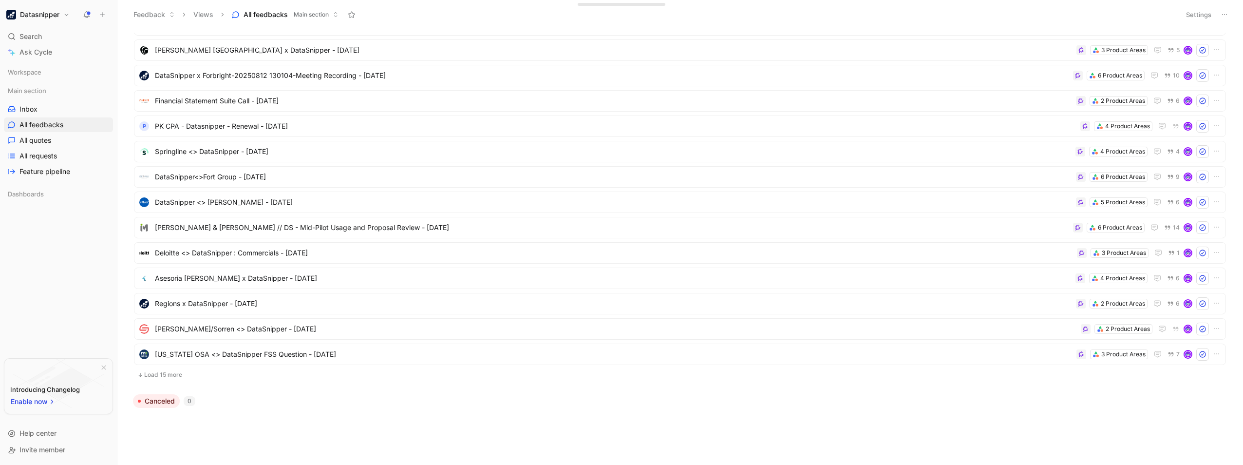
click at [177, 376] on button "Load 15 more" at bounding box center [680, 375] width 1092 height 12
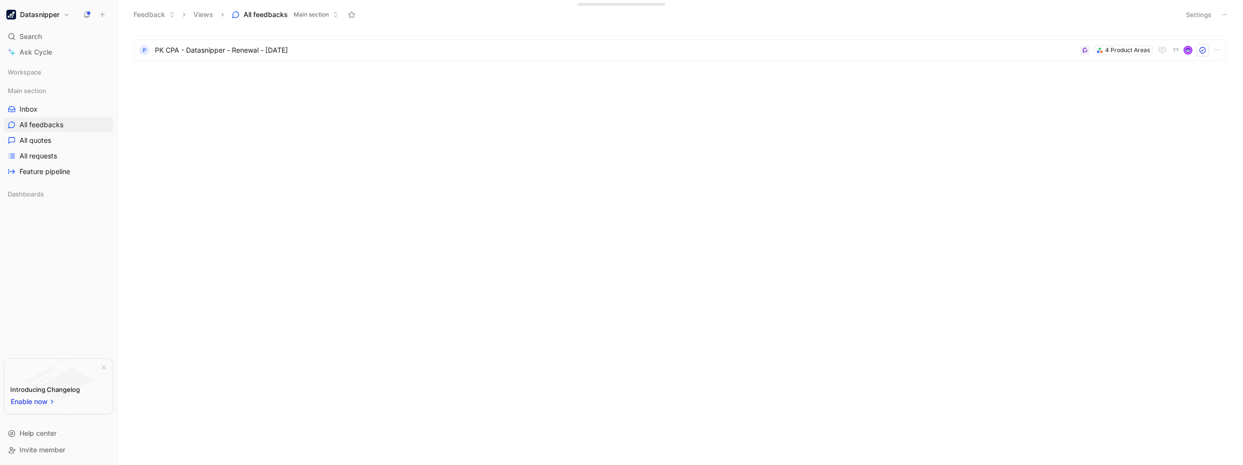
scroll to position [0, 0]
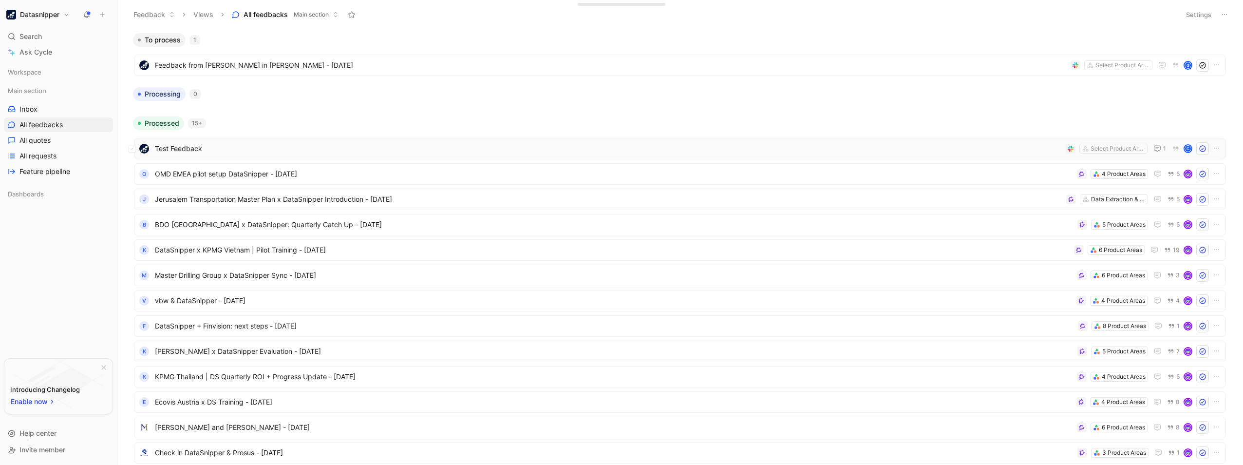
click at [217, 142] on div "Test Feedback Select Product Areas 1 G" at bounding box center [679, 148] width 1085 height 13
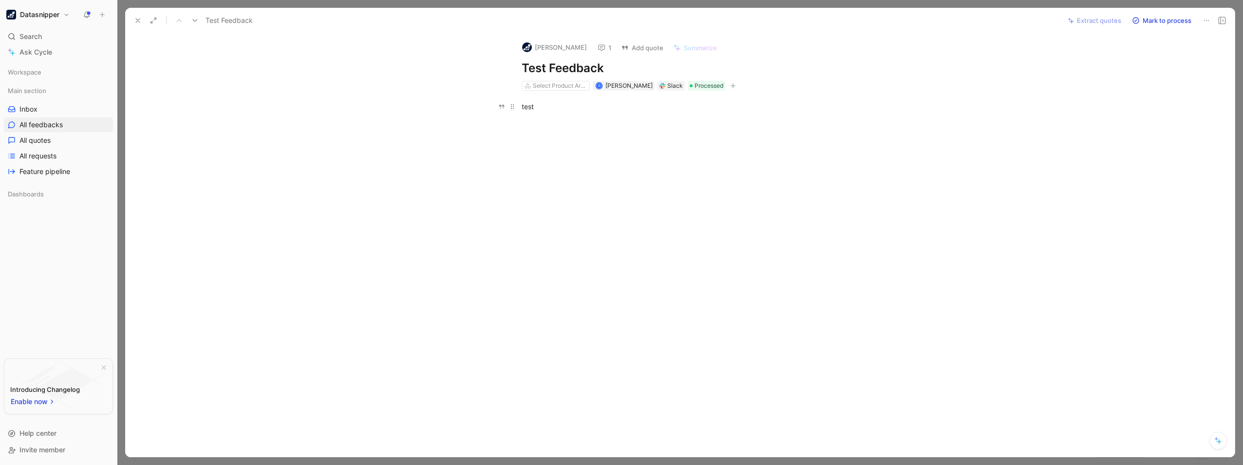
click at [550, 106] on div "test" at bounding box center [690, 106] width 337 height 10
click at [606, 49] on icon at bounding box center [602, 48] width 8 height 8
click at [862, 85] on div "[PERSON_NAME] 1 Add quote Summarize Test Feedback Select Product Areas G [PERSO…" at bounding box center [690, 62] width 374 height 58
click at [142, 21] on button at bounding box center [138, 21] width 14 height 14
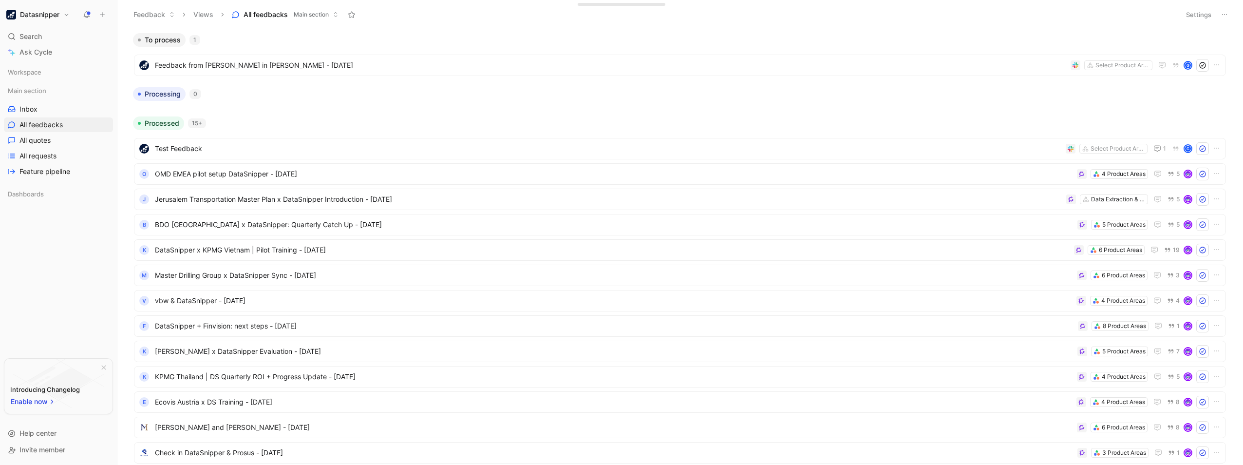
click at [70, 16] on button "Datasnipper" at bounding box center [38, 15] width 68 height 14
click at [62, 101] on div "Workspace settings G then S" at bounding box center [66, 101] width 120 height 16
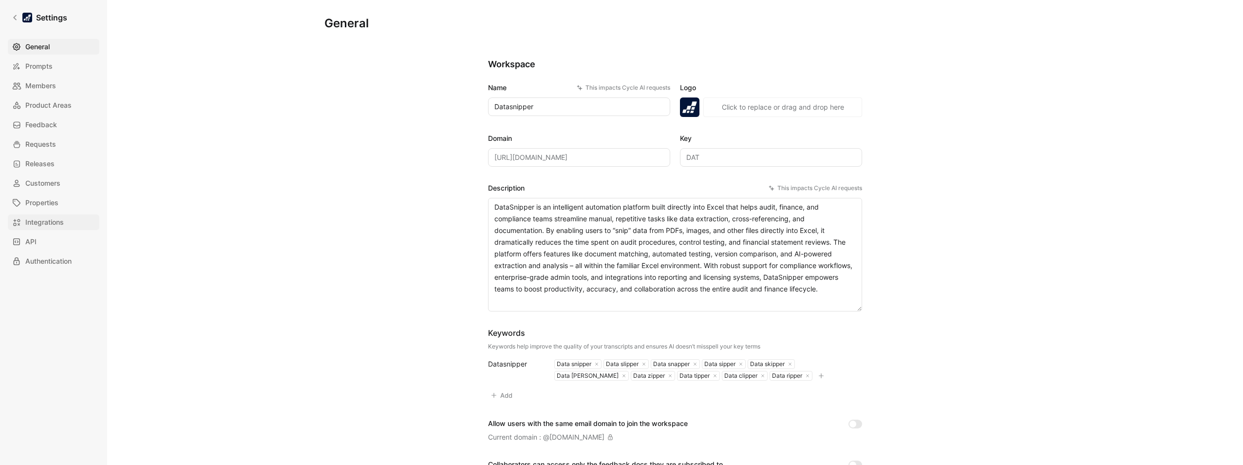
click at [75, 226] on link "Integrations" at bounding box center [54, 222] width 92 height 16
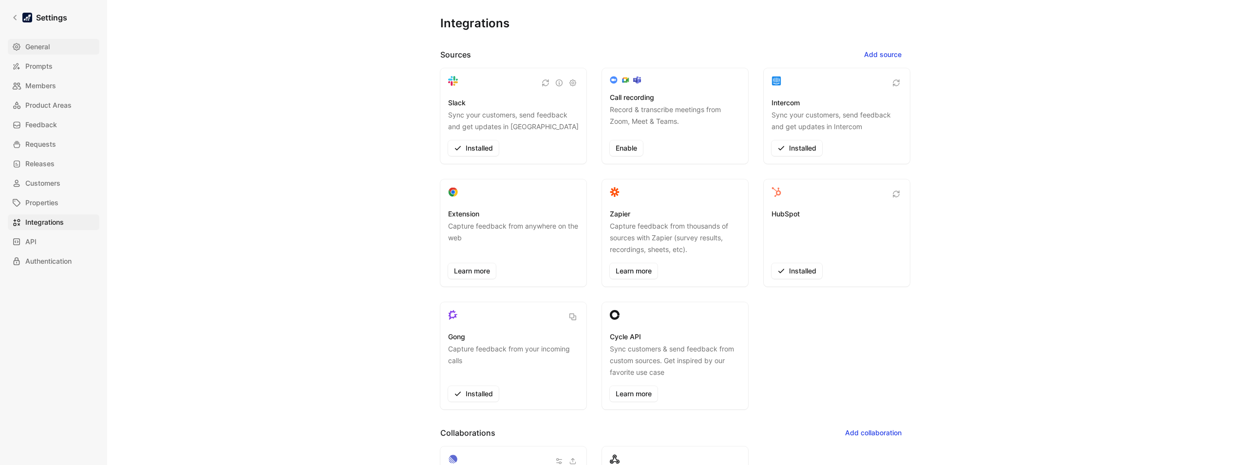
drag, startPoint x: 32, startPoint y: 49, endPoint x: 38, endPoint y: 51, distance: 5.7
click at [32, 49] on span "General" at bounding box center [37, 47] width 24 height 12
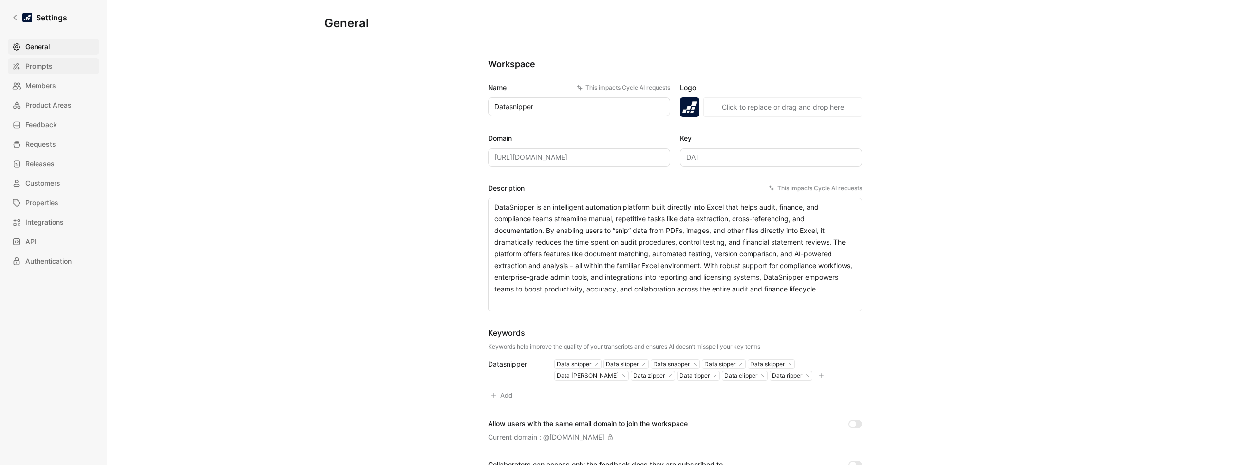
click at [55, 69] on link "Prompts" at bounding box center [54, 66] width 92 height 16
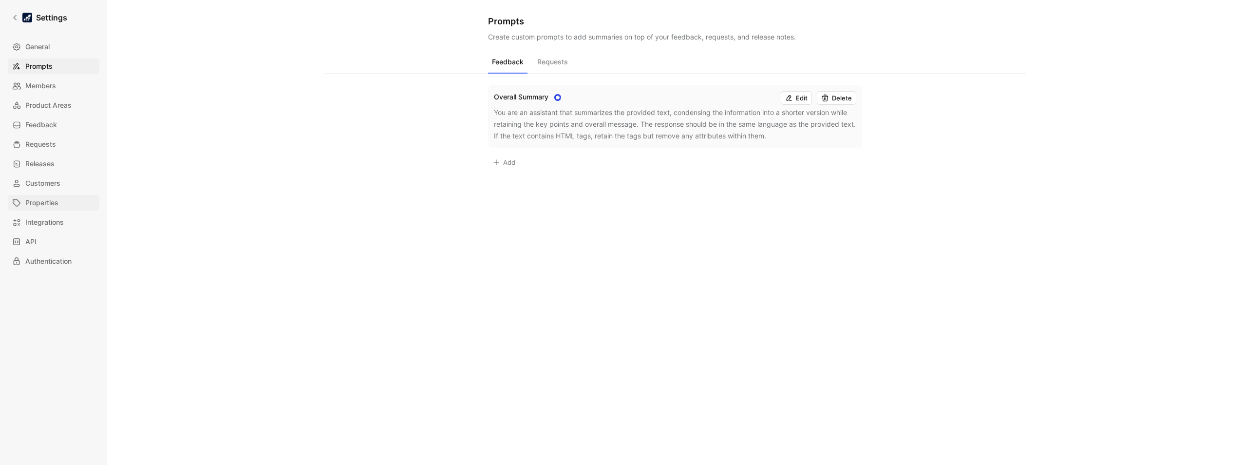
click at [47, 207] on span "Properties" at bounding box center [41, 203] width 33 height 12
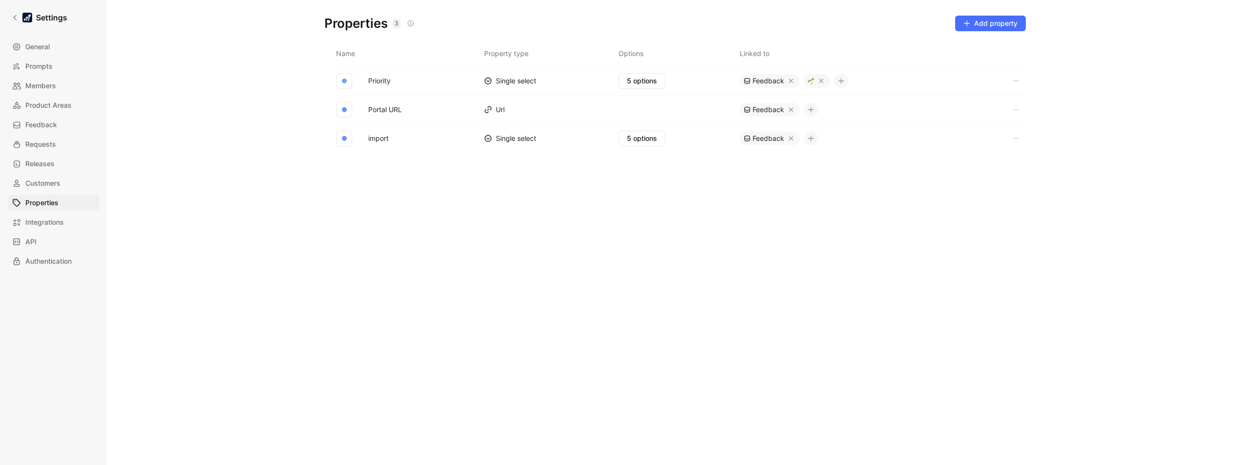
drag, startPoint x: 861, startPoint y: 165, endPoint x: 873, endPoint y: 140, distance: 27.7
click at [860, 164] on div "Name Property type Options Linked to Priority Single select 5 options Feedback …" at bounding box center [675, 246] width 717 height 406
